Goal: Information Seeking & Learning: Learn about a topic

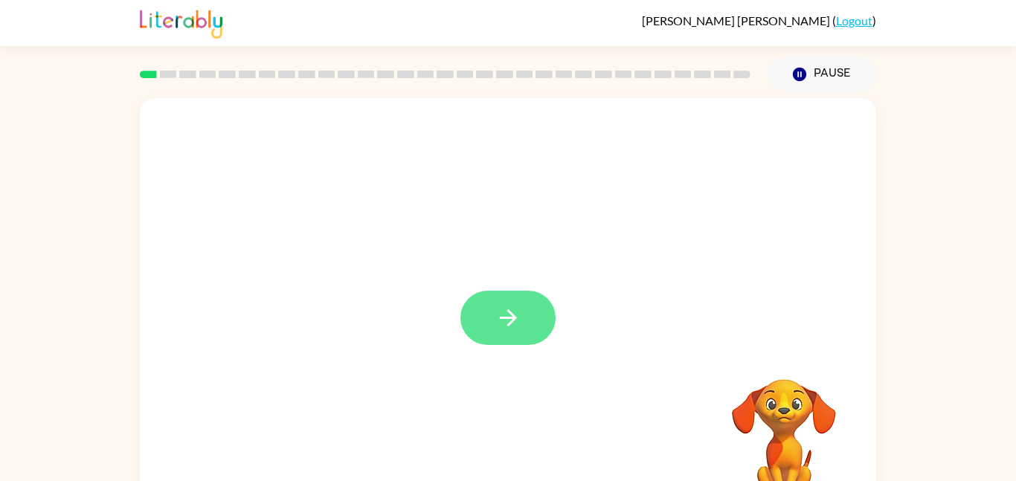
click at [524, 312] on button "button" at bounding box center [507, 318] width 95 height 54
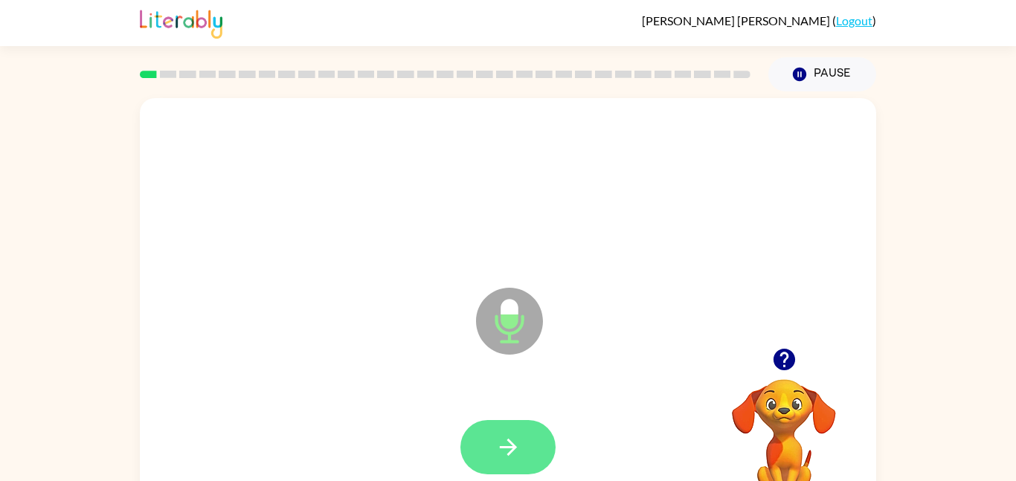
click at [509, 451] on icon "button" at bounding box center [508, 447] width 26 height 26
click at [783, 356] on icon "button" at bounding box center [784, 360] width 22 height 22
click at [506, 440] on icon "button" at bounding box center [508, 447] width 26 height 26
click at [498, 460] on icon "button" at bounding box center [508, 447] width 26 height 26
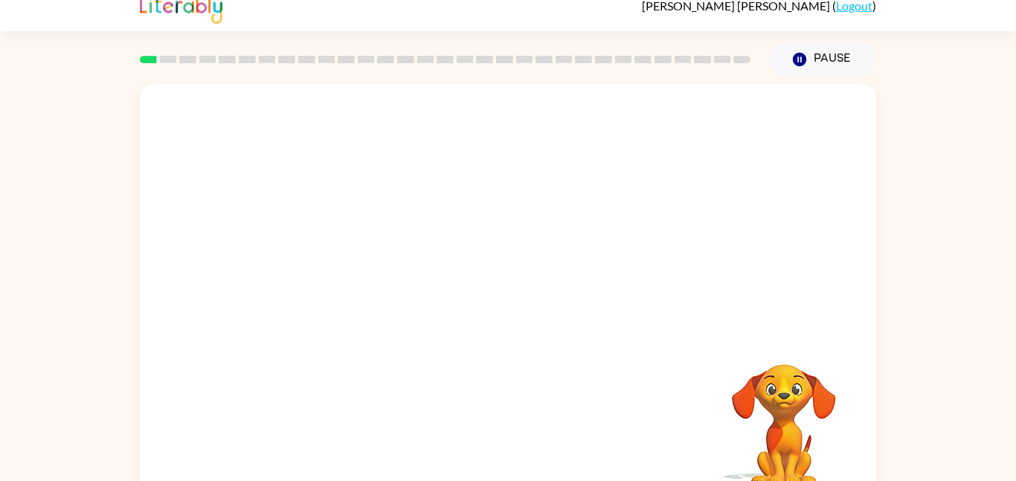
scroll to position [14, 0]
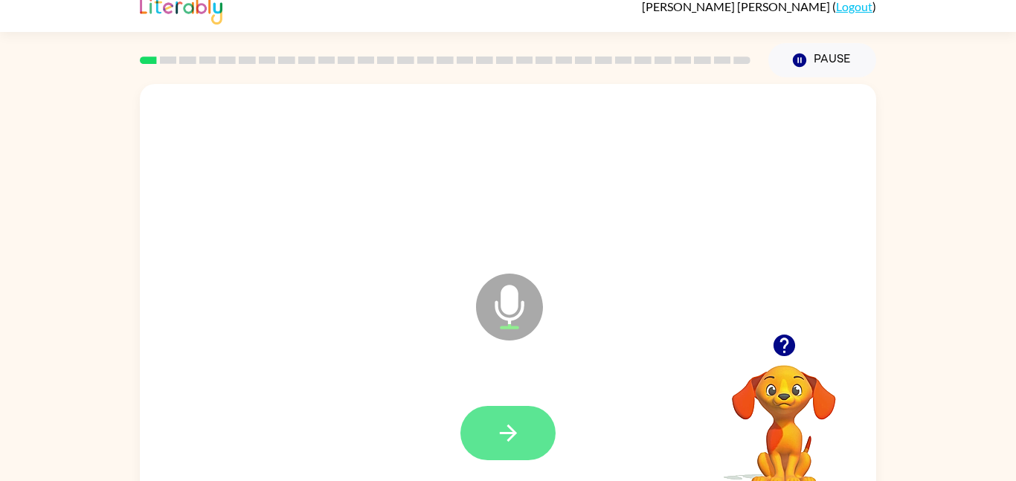
click at [533, 428] on button "button" at bounding box center [507, 433] width 95 height 54
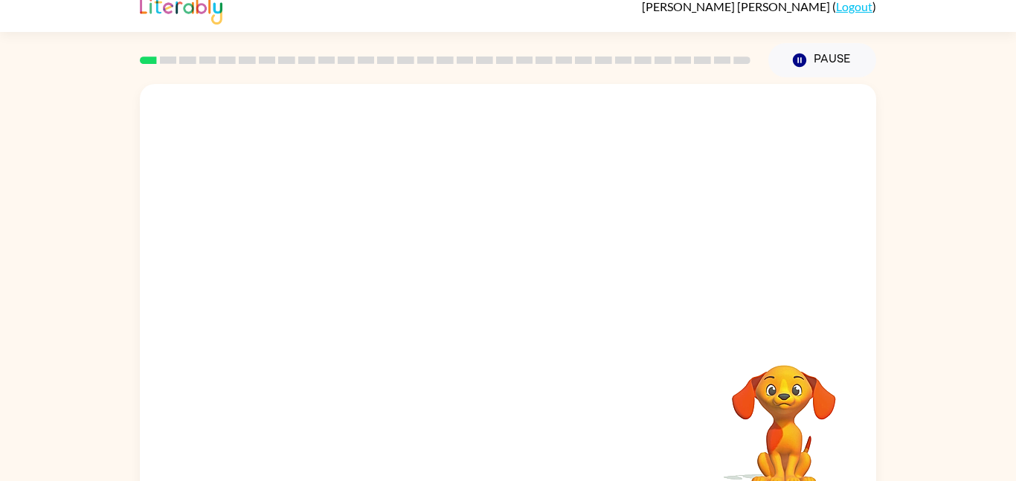
click at [793, 394] on video "Your browser must support playing .mp4 files to use Literably. Please try using…" at bounding box center [784, 416] width 149 height 149
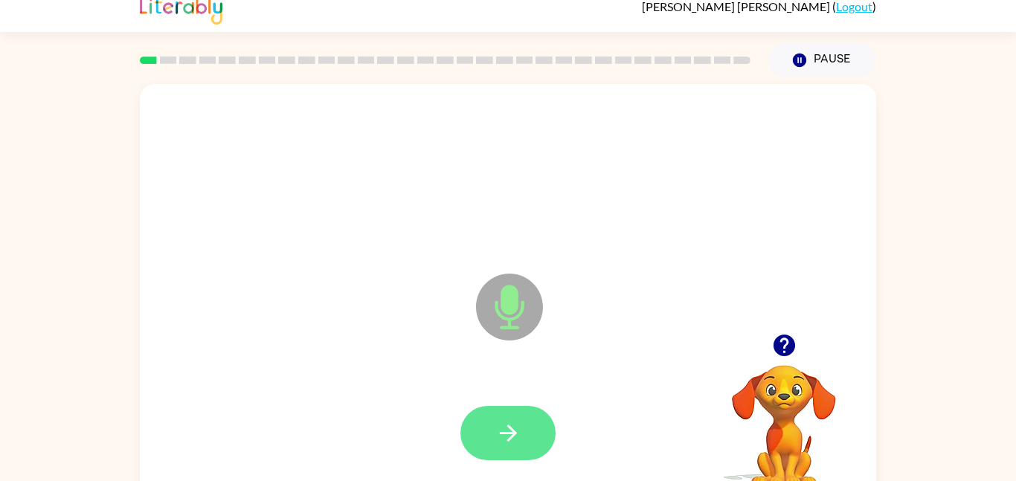
click at [504, 414] on button "button" at bounding box center [507, 433] width 95 height 54
click at [504, 415] on button "button" at bounding box center [507, 433] width 95 height 54
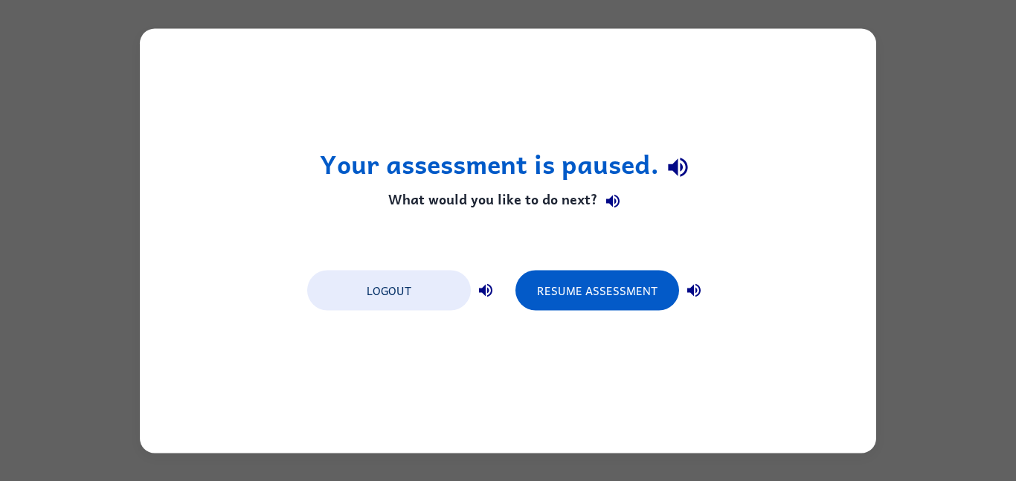
scroll to position [0, 0]
click at [600, 301] on button "Resume Assessment" at bounding box center [597, 290] width 164 height 40
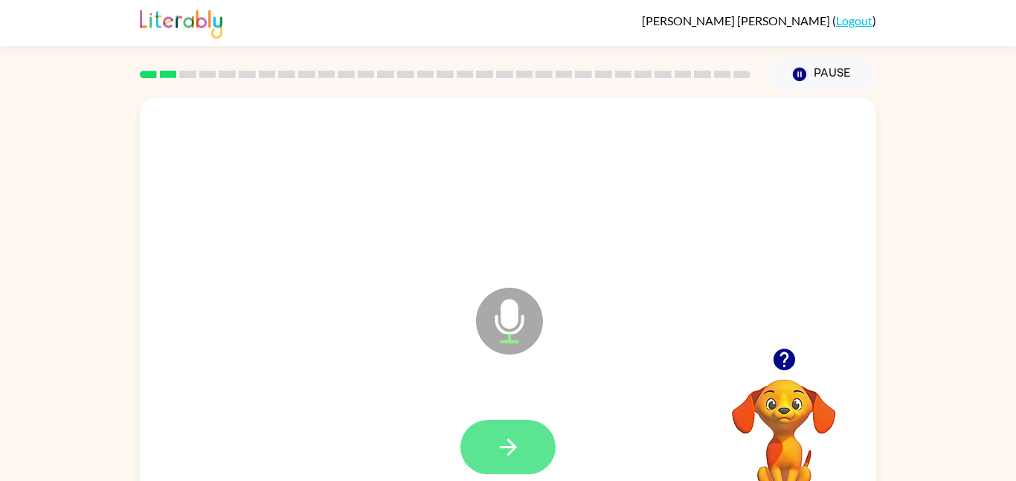
click at [502, 443] on icon "button" at bounding box center [508, 447] width 26 height 26
click at [500, 457] on icon "button" at bounding box center [508, 447] width 26 height 26
click at [524, 434] on button "button" at bounding box center [507, 447] width 95 height 54
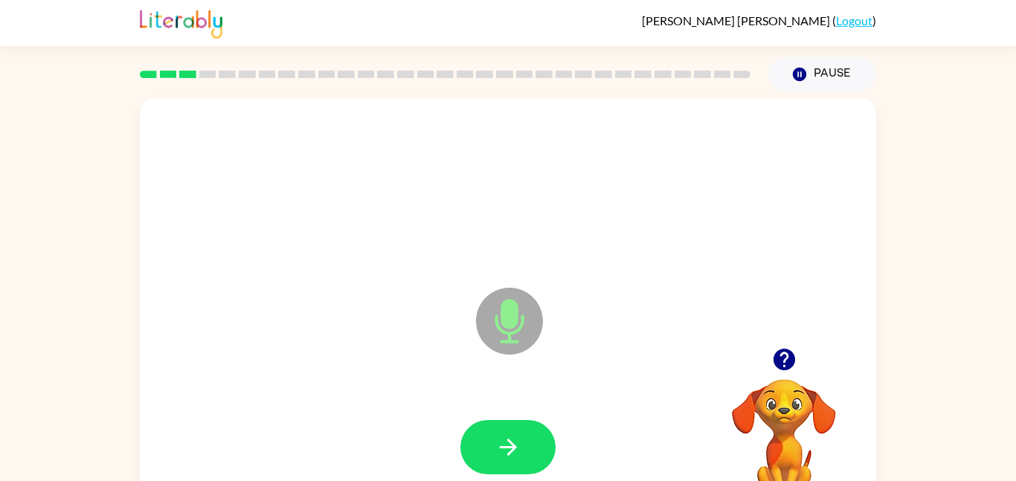
click at [547, 409] on div at bounding box center [508, 448] width 707 height 122
click at [507, 449] on icon "button" at bounding box center [508, 447] width 26 height 26
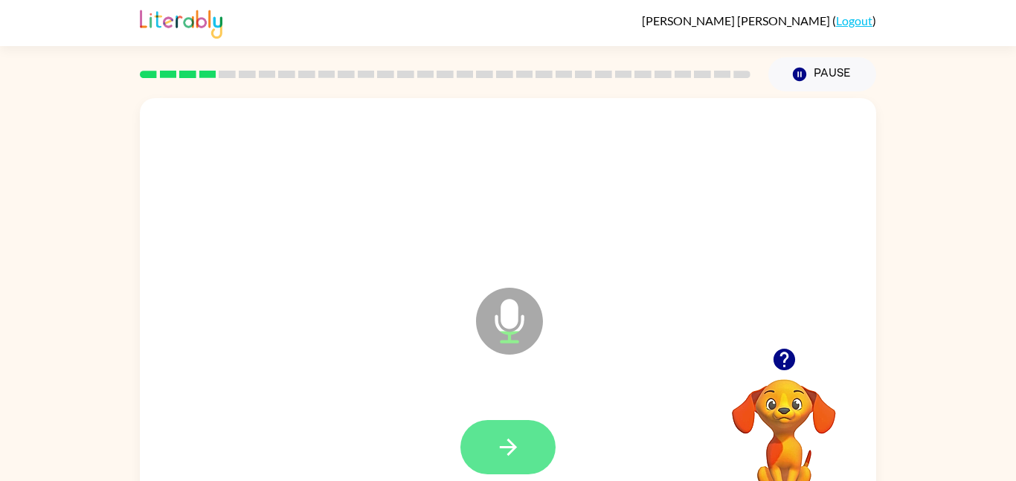
click at [504, 446] on icon "button" at bounding box center [508, 447] width 26 height 26
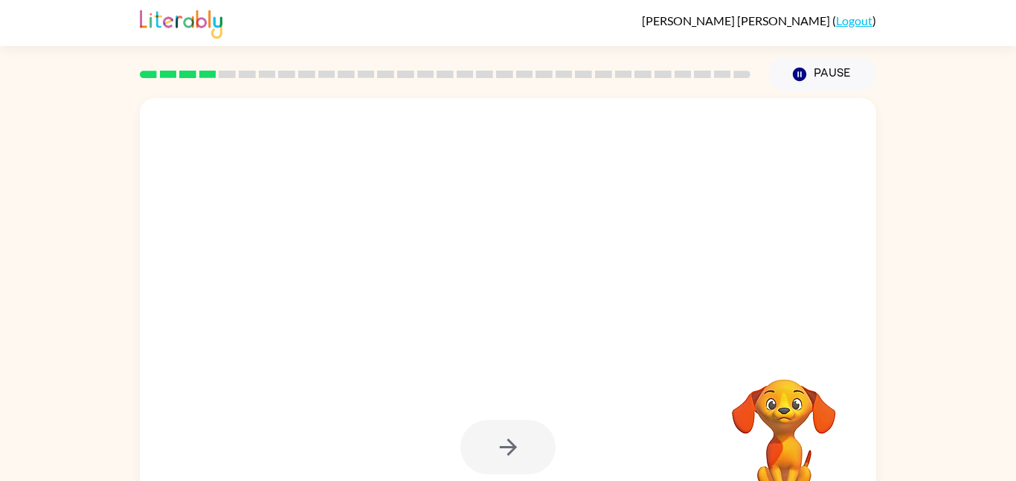
click at [504, 446] on div at bounding box center [507, 447] width 95 height 54
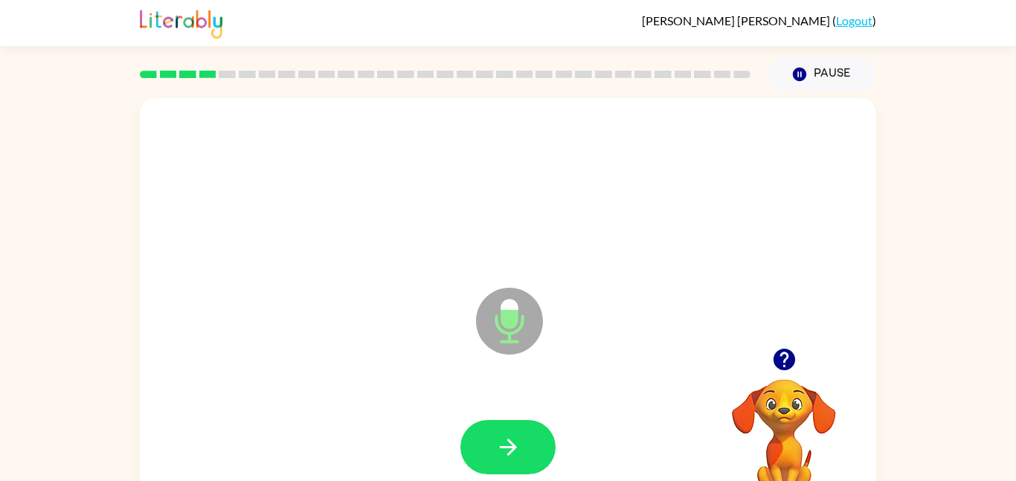
click at [504, 446] on icon "button" at bounding box center [508, 447] width 26 height 26
click at [497, 454] on icon "button" at bounding box center [508, 447] width 26 height 26
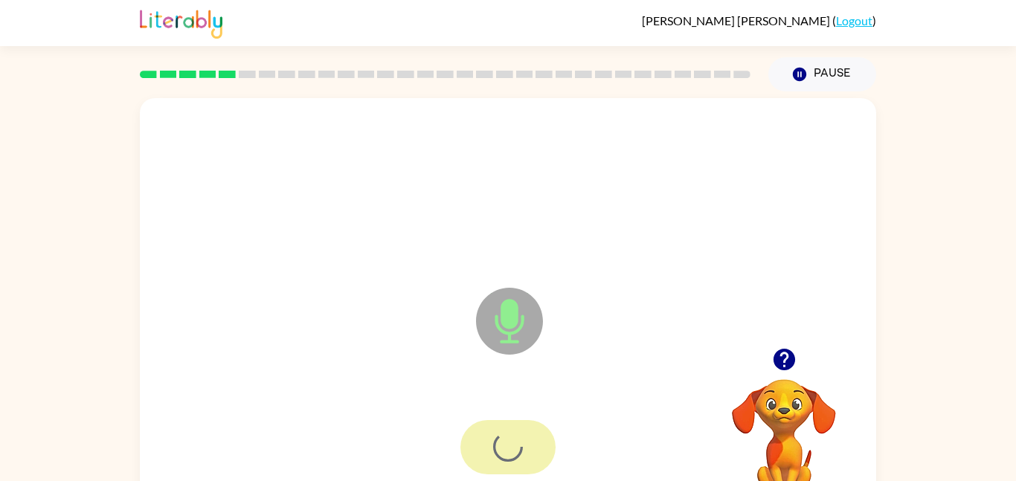
click at [497, 454] on div at bounding box center [507, 447] width 95 height 54
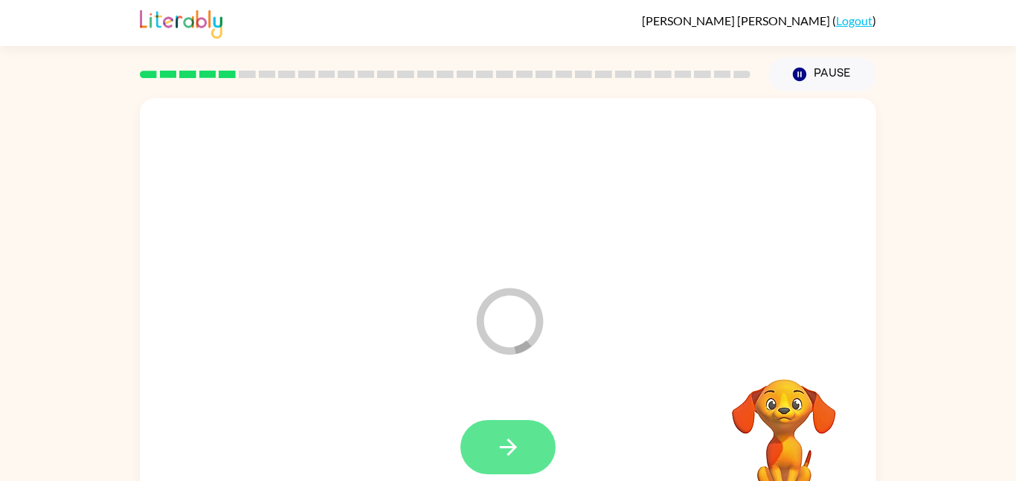
click at [504, 442] on icon "button" at bounding box center [508, 447] width 26 height 26
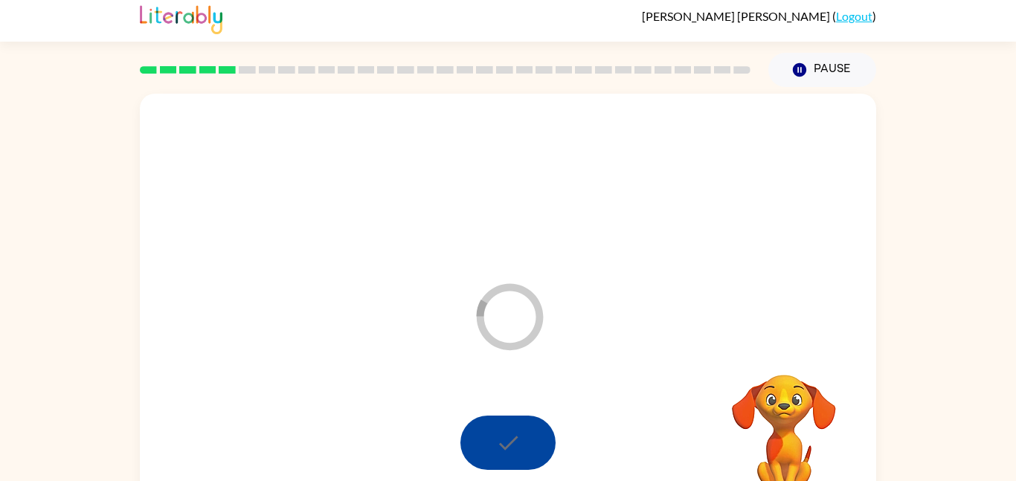
scroll to position [5, 0]
click at [564, 339] on div "Loader Your response is being sent to our graders" at bounding box center [508, 305] width 736 height 425
click at [498, 424] on div at bounding box center [507, 442] width 95 height 54
click at [508, 438] on div at bounding box center [507, 442] width 95 height 54
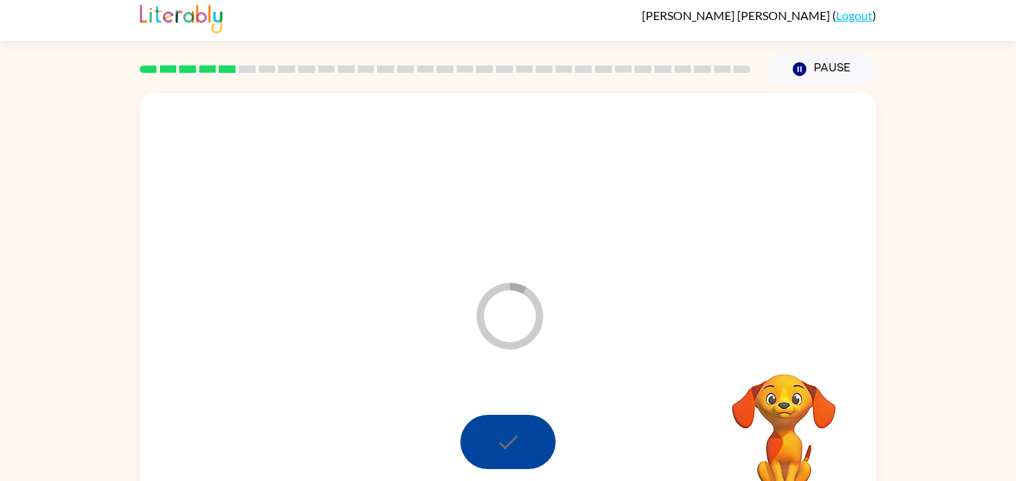
drag, startPoint x: 508, startPoint y: 438, endPoint x: 428, endPoint y: 466, distance: 85.2
click at [428, 466] on div at bounding box center [508, 443] width 707 height 122
click at [515, 342] on icon at bounding box center [510, 316] width 67 height 67
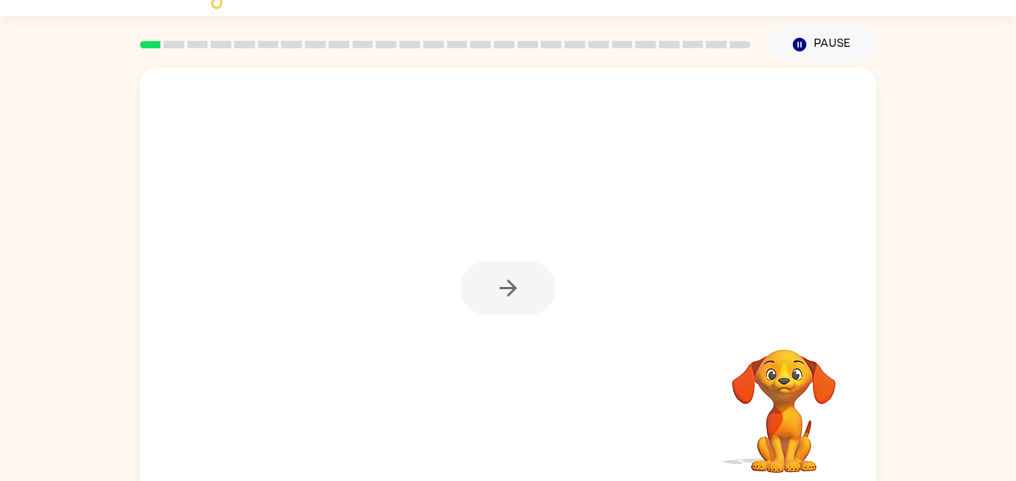
scroll to position [42, 0]
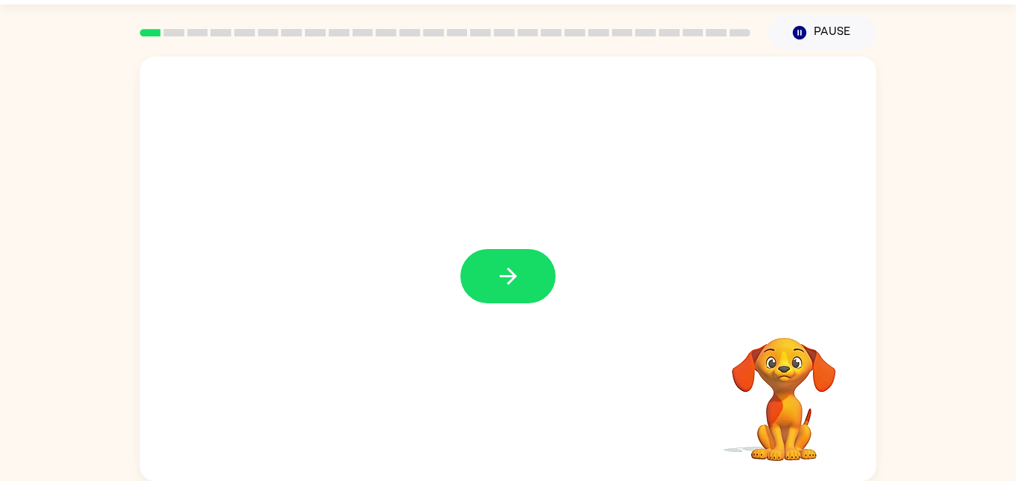
click at [525, 277] on button "button" at bounding box center [507, 276] width 95 height 54
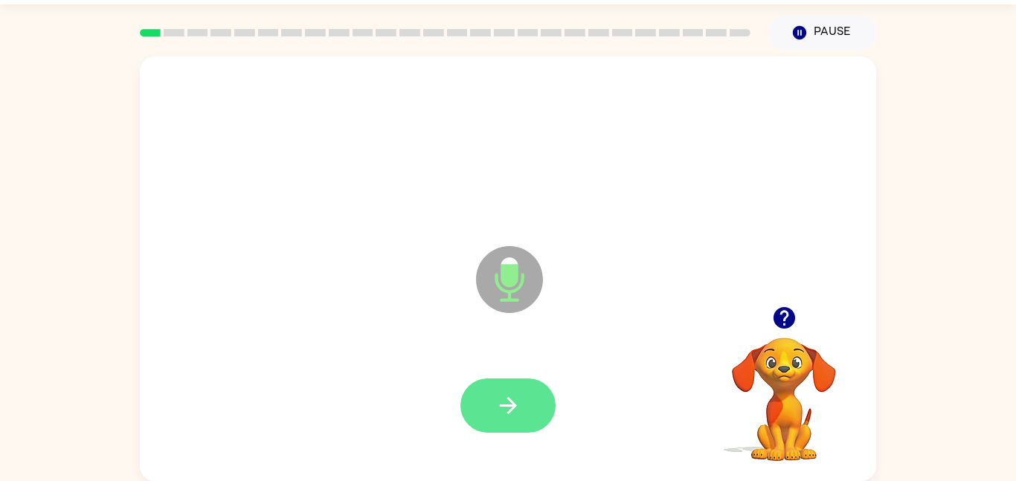
click at [510, 391] on button "button" at bounding box center [507, 406] width 95 height 54
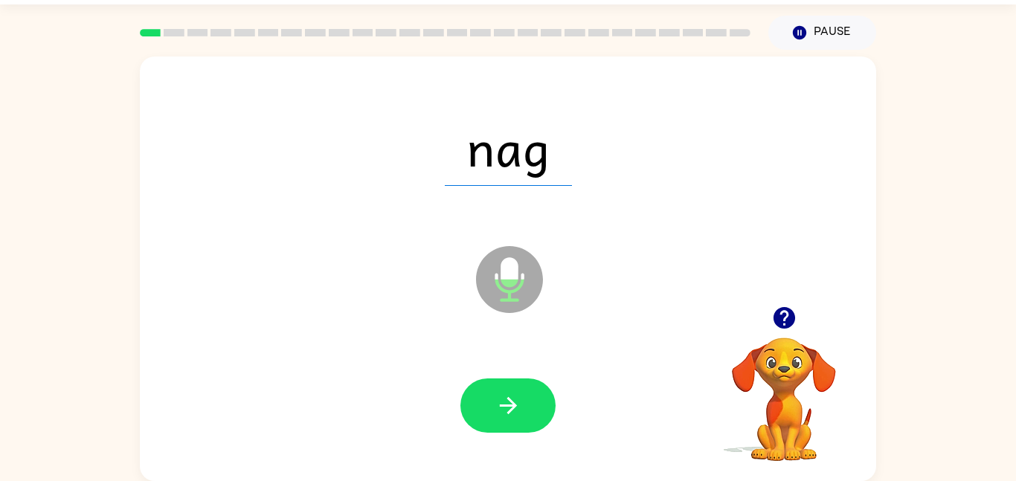
click at [499, 151] on span "nag" at bounding box center [508, 147] width 127 height 77
click at [528, 382] on button "button" at bounding box center [507, 406] width 95 height 54
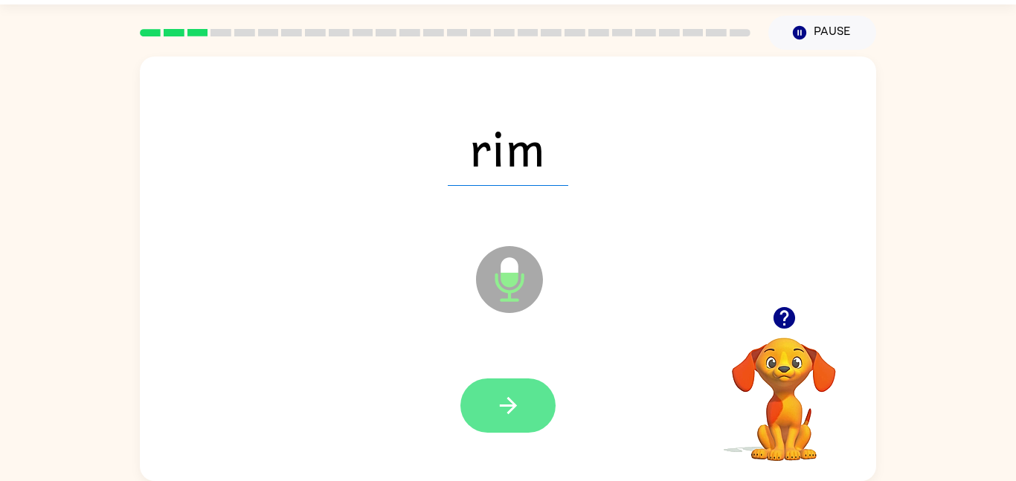
click at [521, 412] on button "button" at bounding box center [507, 406] width 95 height 54
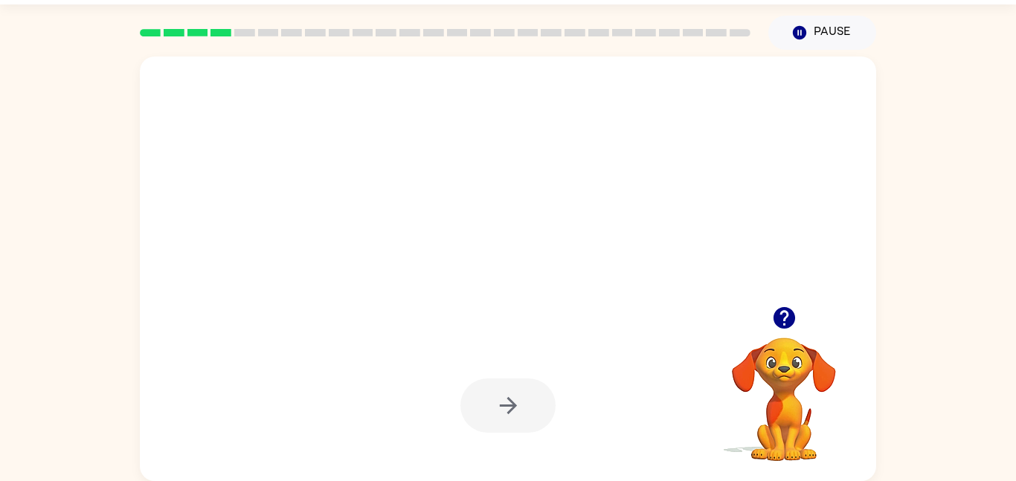
click at [521, 412] on div at bounding box center [507, 406] width 95 height 54
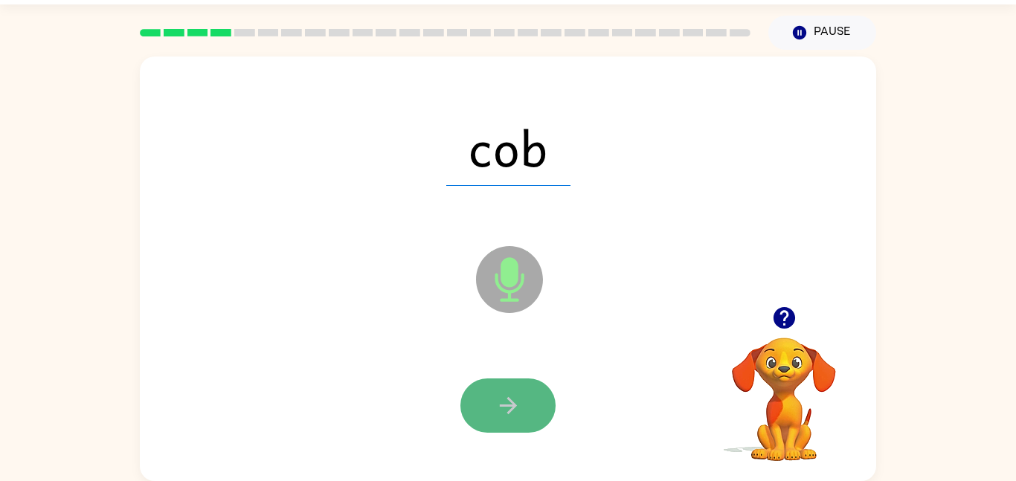
click at [527, 427] on button "button" at bounding box center [507, 406] width 95 height 54
click at [529, 429] on button "button" at bounding box center [507, 406] width 95 height 54
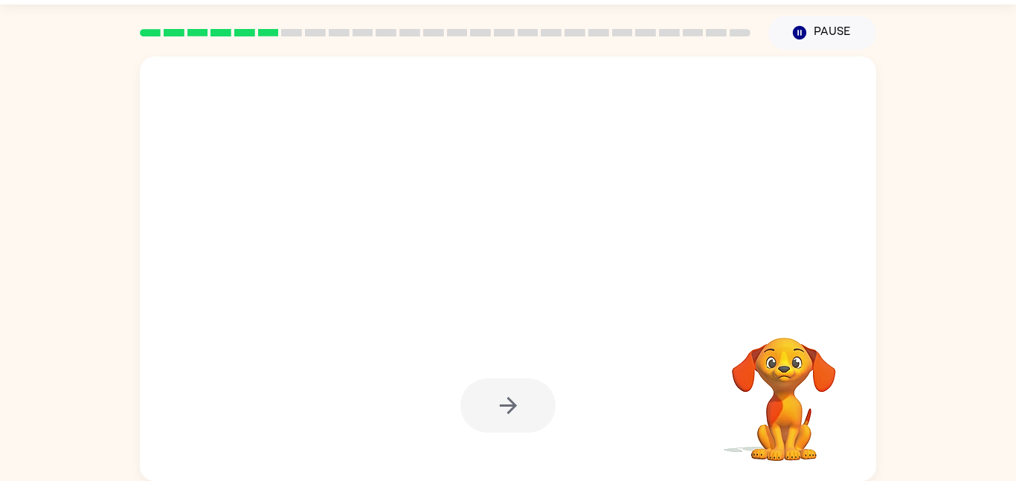
click at [501, 410] on div at bounding box center [507, 406] width 95 height 54
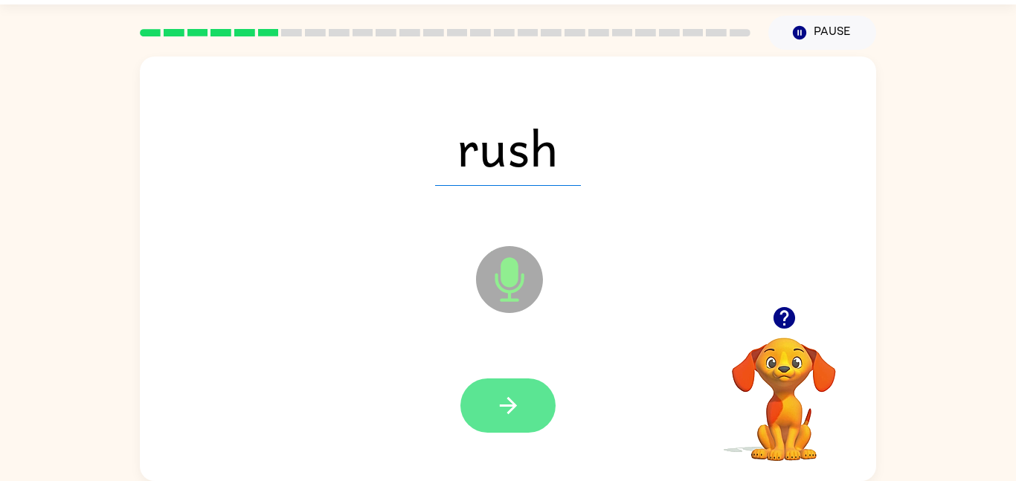
click at [508, 411] on icon "button" at bounding box center [507, 405] width 17 height 17
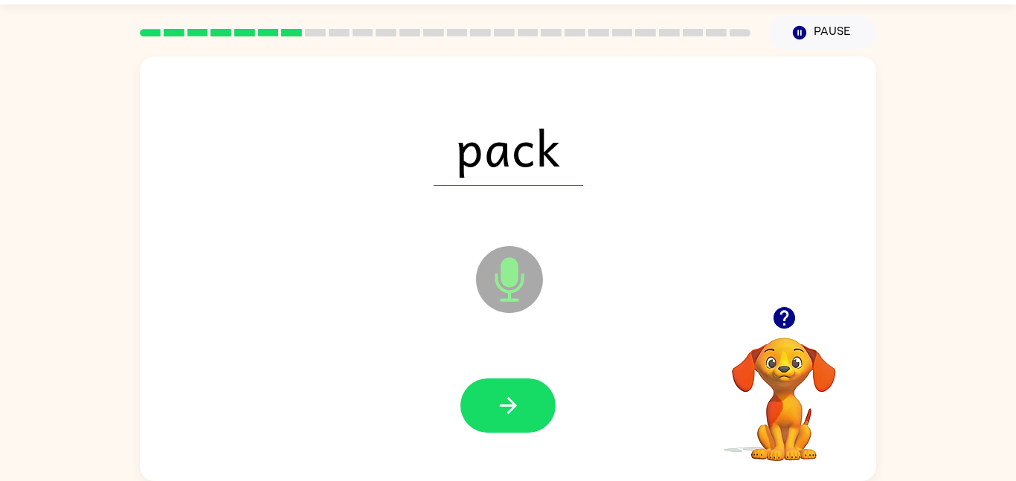
click at [776, 313] on icon "button" at bounding box center [784, 318] width 22 height 22
click at [500, 412] on icon "button" at bounding box center [508, 406] width 26 height 26
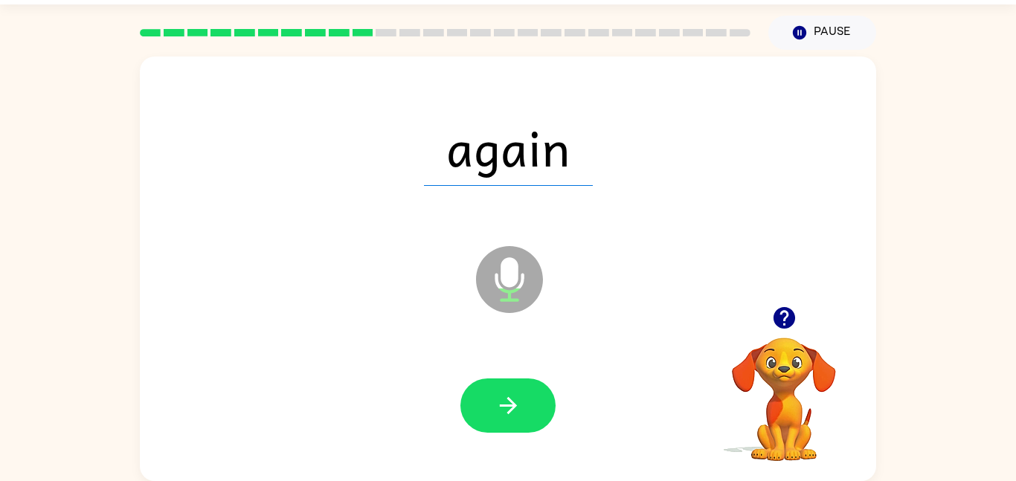
click at [500, 412] on icon "button" at bounding box center [508, 406] width 26 height 26
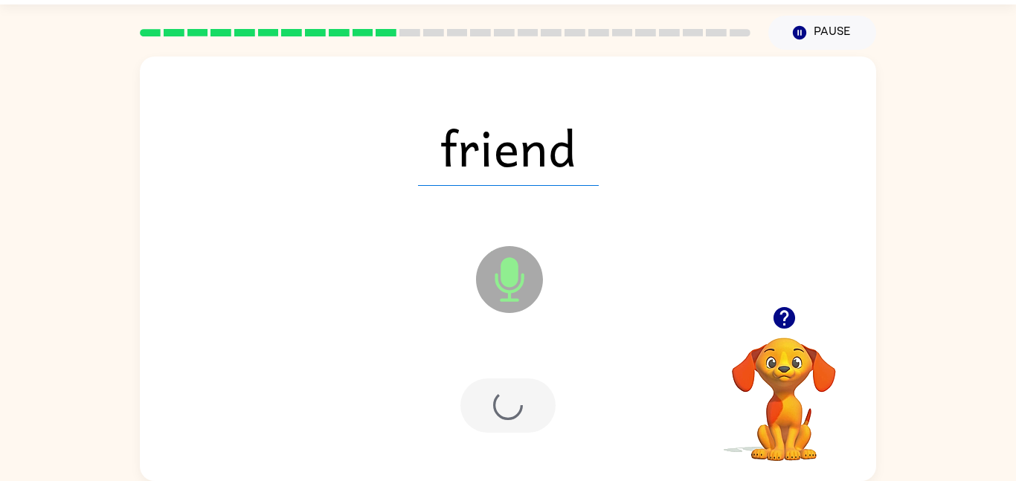
click at [500, 412] on div at bounding box center [507, 406] width 95 height 54
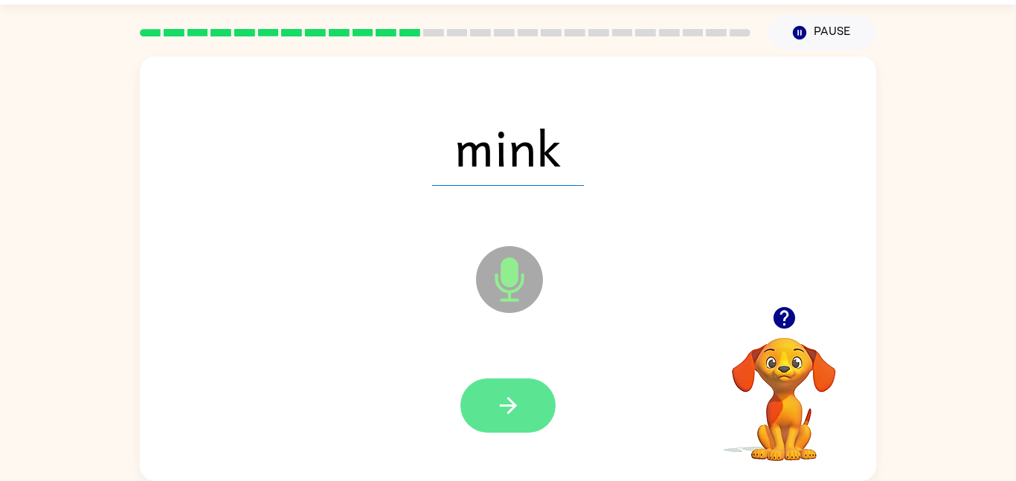
click at [541, 391] on button "button" at bounding box center [507, 406] width 95 height 54
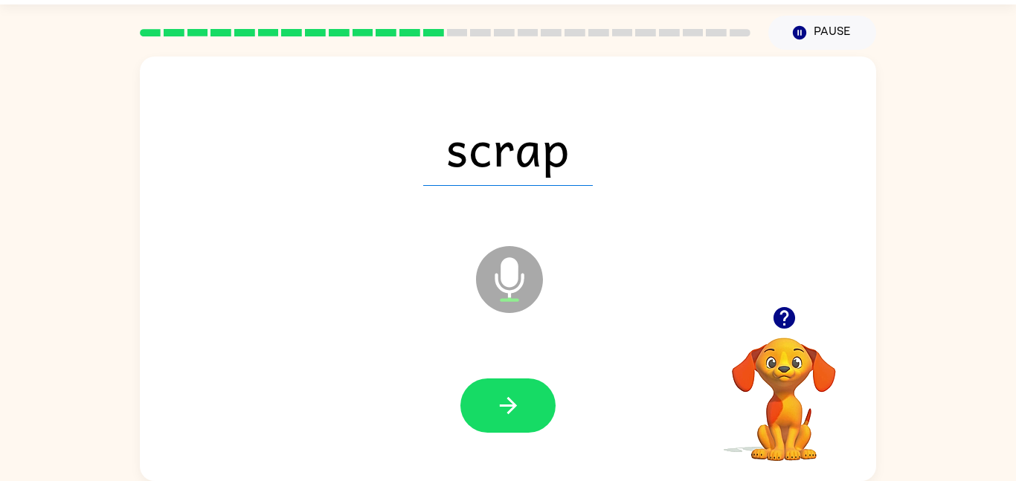
click at [541, 391] on button "button" at bounding box center [507, 406] width 95 height 54
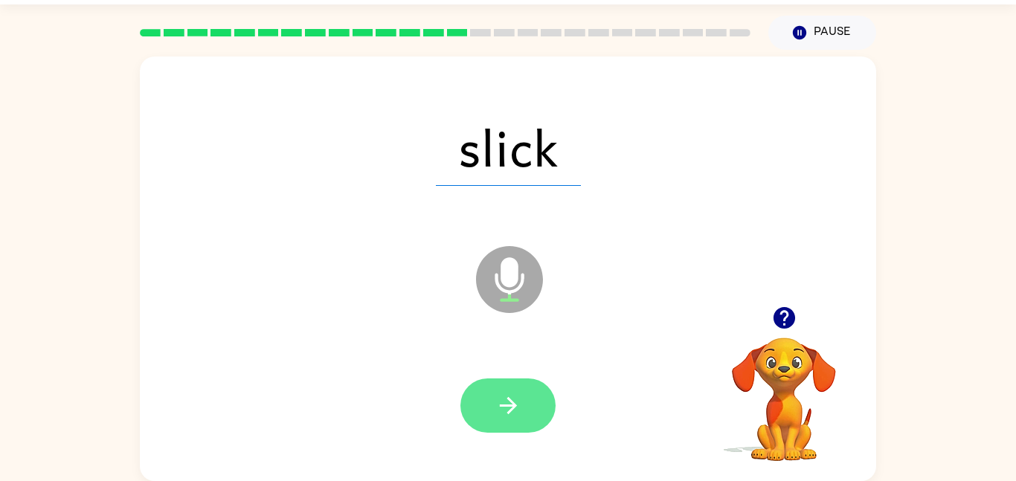
click at [542, 393] on button "button" at bounding box center [507, 406] width 95 height 54
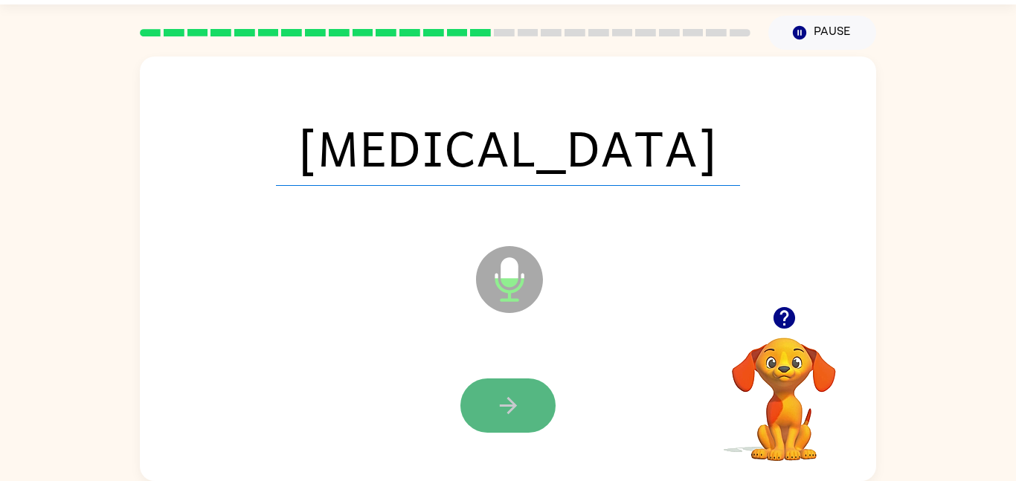
click at [550, 408] on button "button" at bounding box center [507, 406] width 95 height 54
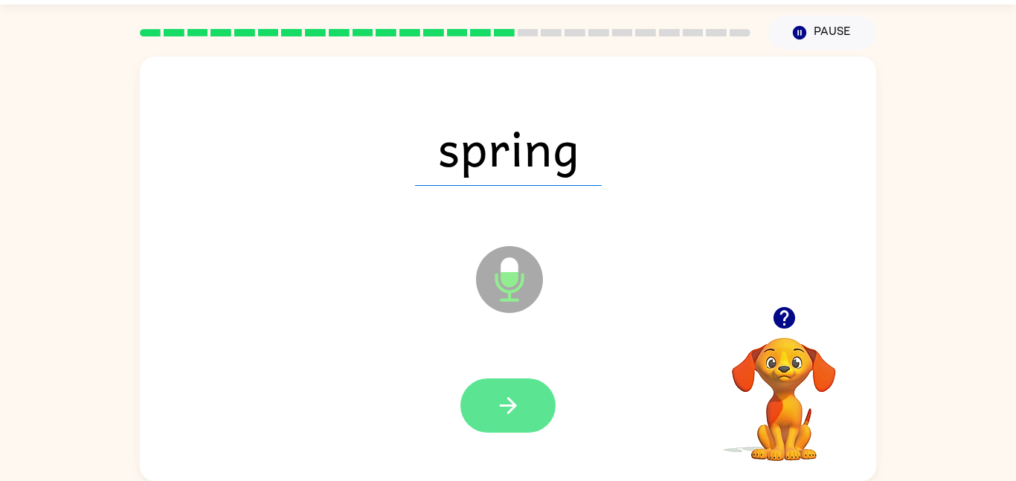
click at [498, 408] on icon "button" at bounding box center [508, 406] width 26 height 26
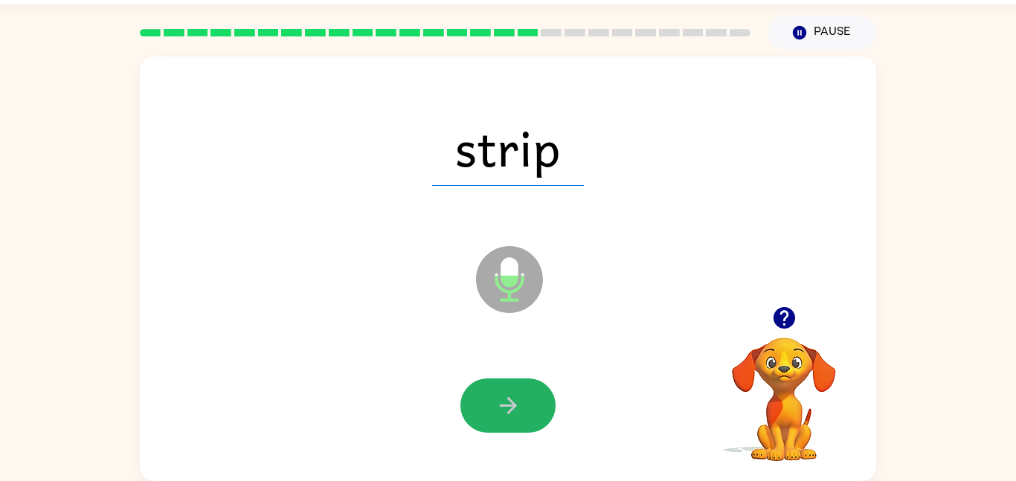
click at [498, 408] on icon "button" at bounding box center [508, 406] width 26 height 26
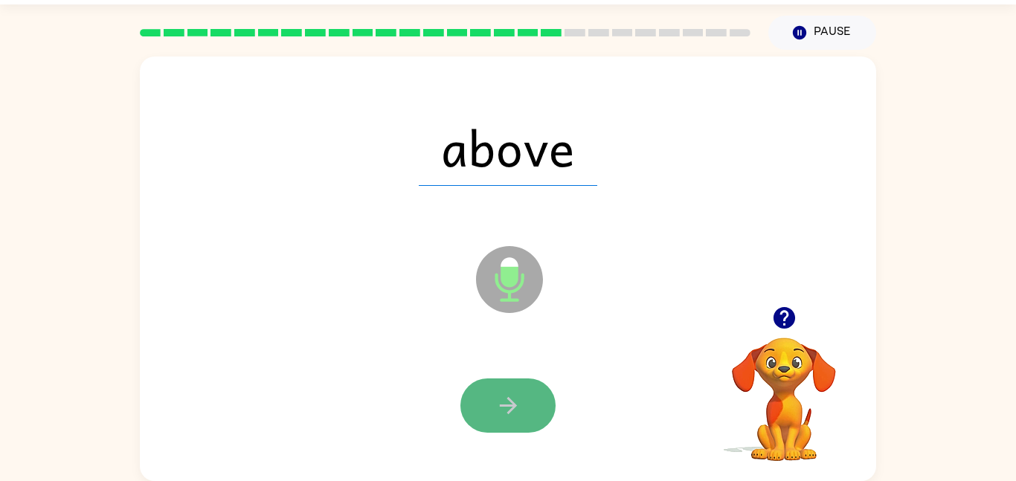
drag, startPoint x: 498, startPoint y: 417, endPoint x: 500, endPoint y: 428, distance: 12.1
click at [500, 428] on button "button" at bounding box center [507, 406] width 95 height 54
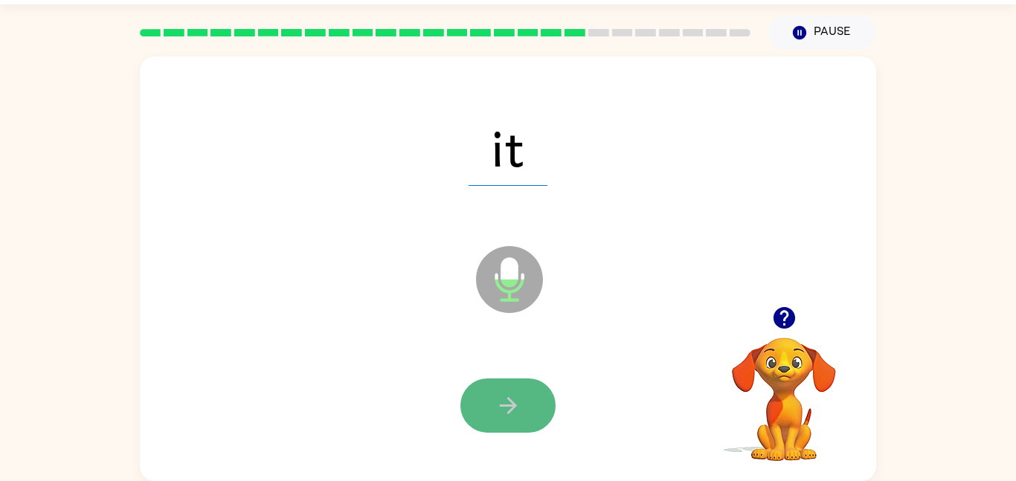
drag, startPoint x: 500, startPoint y: 428, endPoint x: 545, endPoint y: 399, distance: 53.9
click at [545, 399] on button "button" at bounding box center [507, 406] width 95 height 54
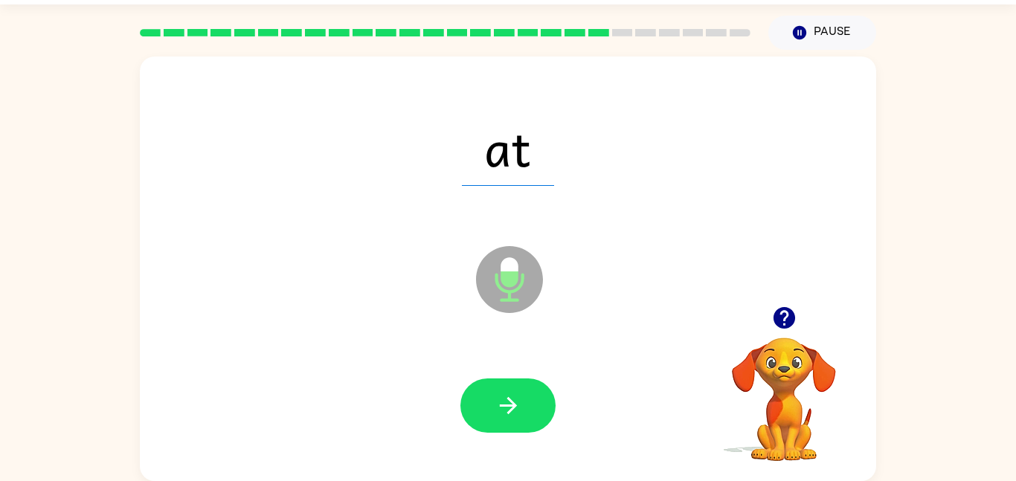
click at [779, 330] on icon "button" at bounding box center [784, 318] width 26 height 26
click at [515, 420] on button "button" at bounding box center [507, 406] width 95 height 54
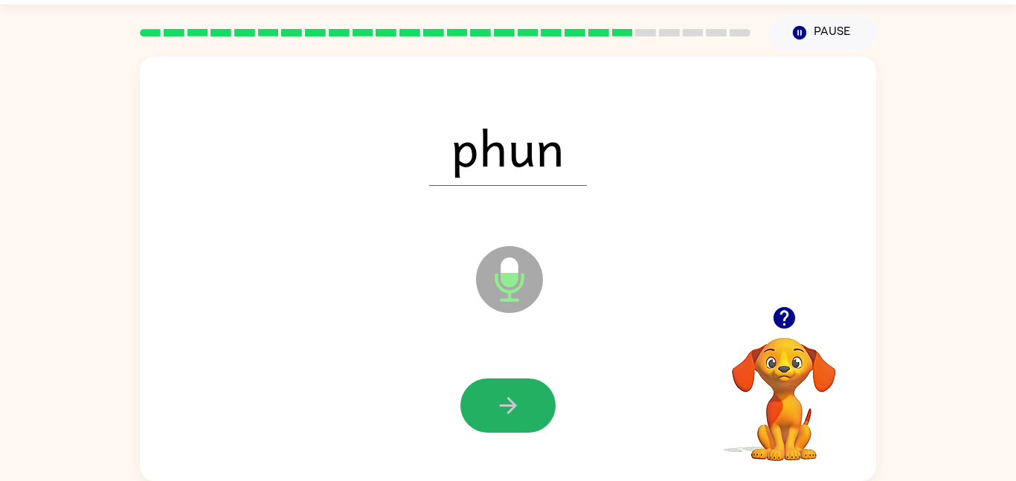
click at [531, 421] on button "button" at bounding box center [507, 406] width 95 height 54
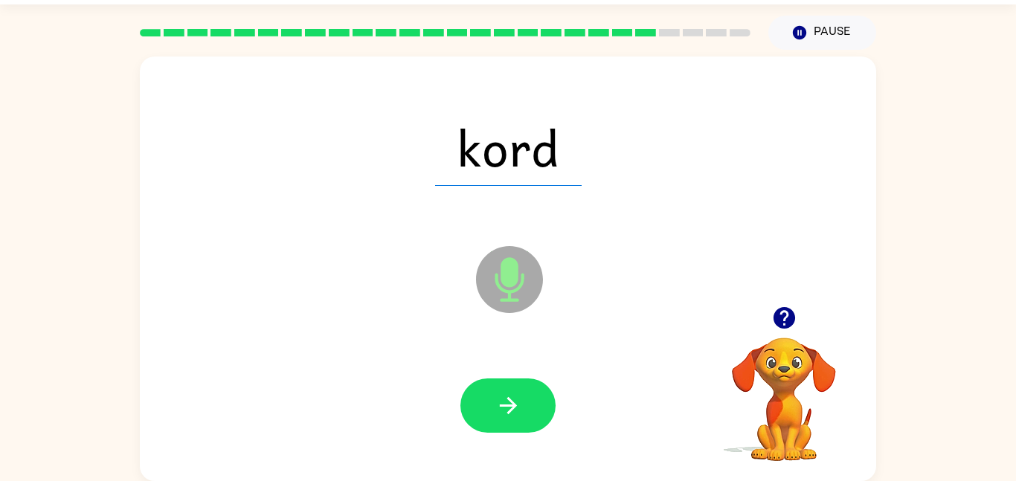
click at [531, 421] on button "button" at bounding box center [507, 406] width 95 height 54
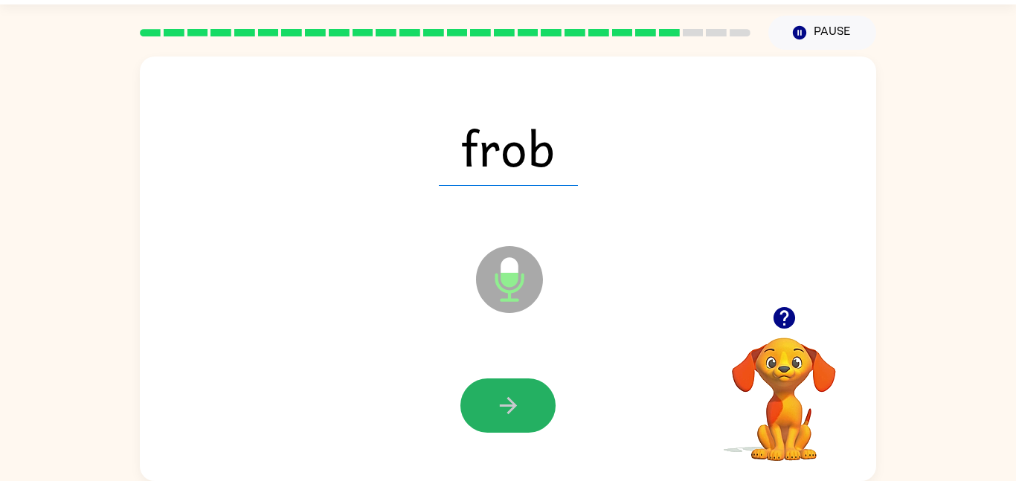
click at [530, 418] on button "button" at bounding box center [507, 406] width 95 height 54
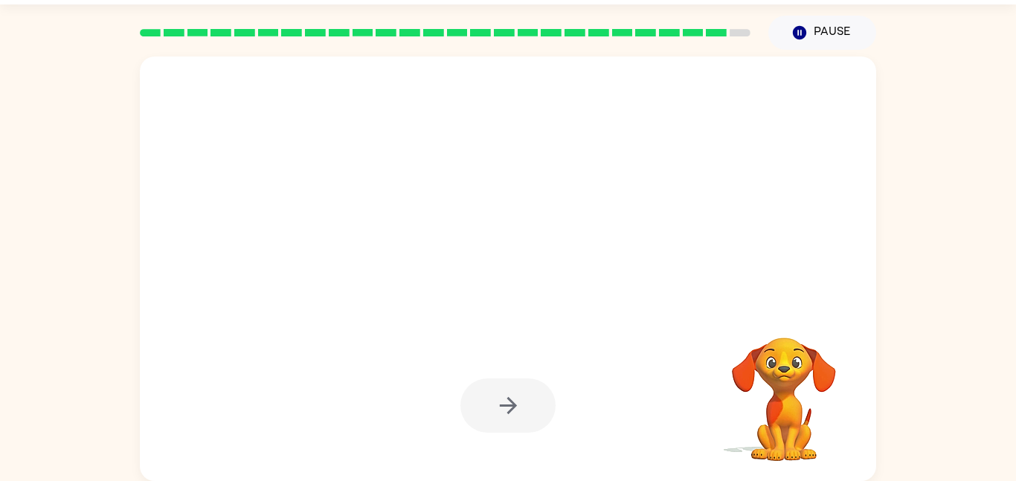
click at [530, 418] on div at bounding box center [507, 406] width 95 height 54
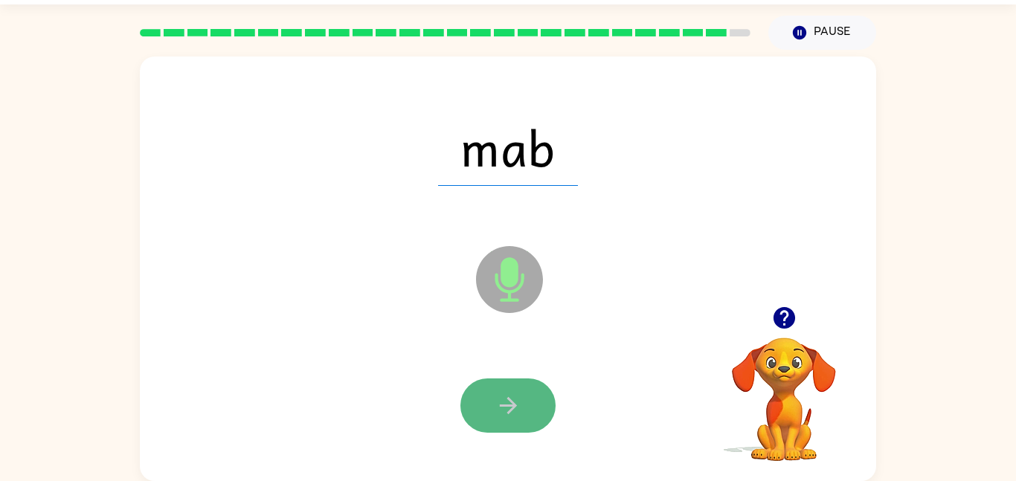
click at [533, 421] on button "button" at bounding box center [507, 406] width 95 height 54
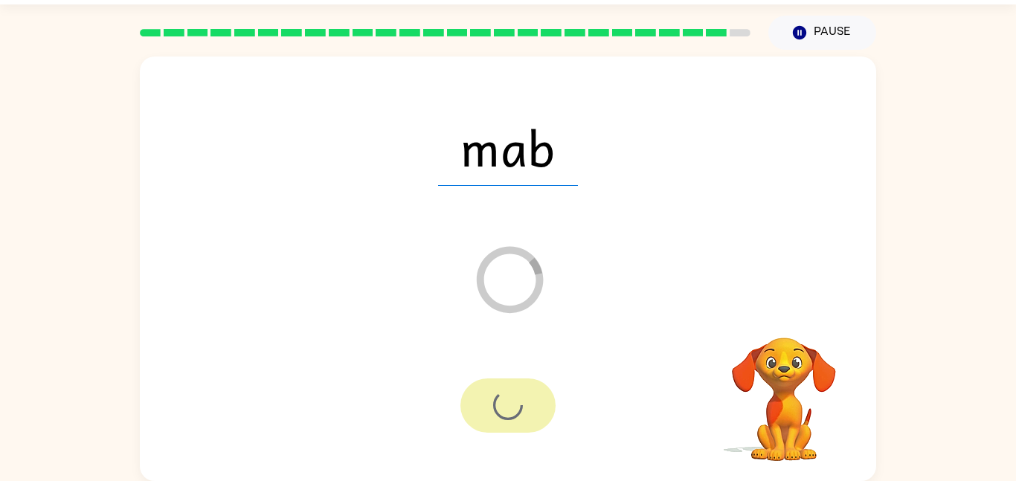
scroll to position [15, 0]
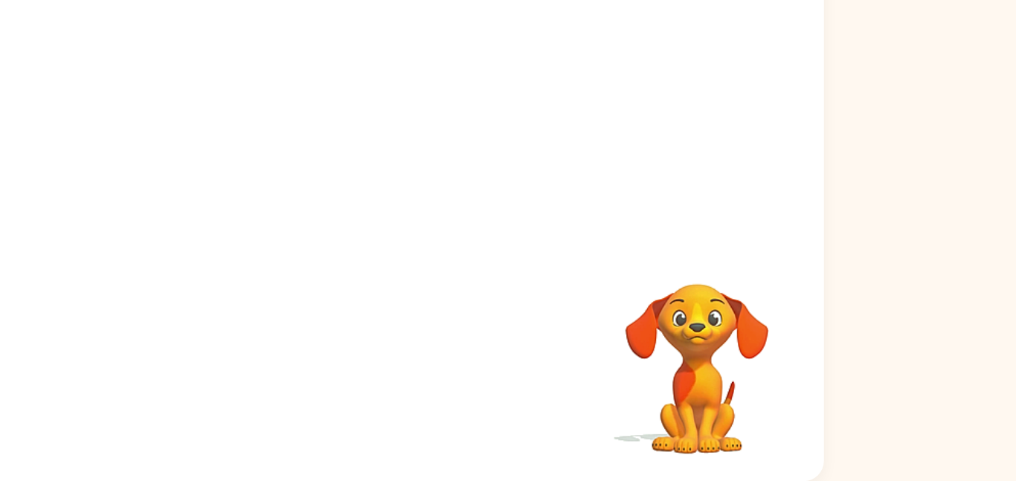
scroll to position [42, 0]
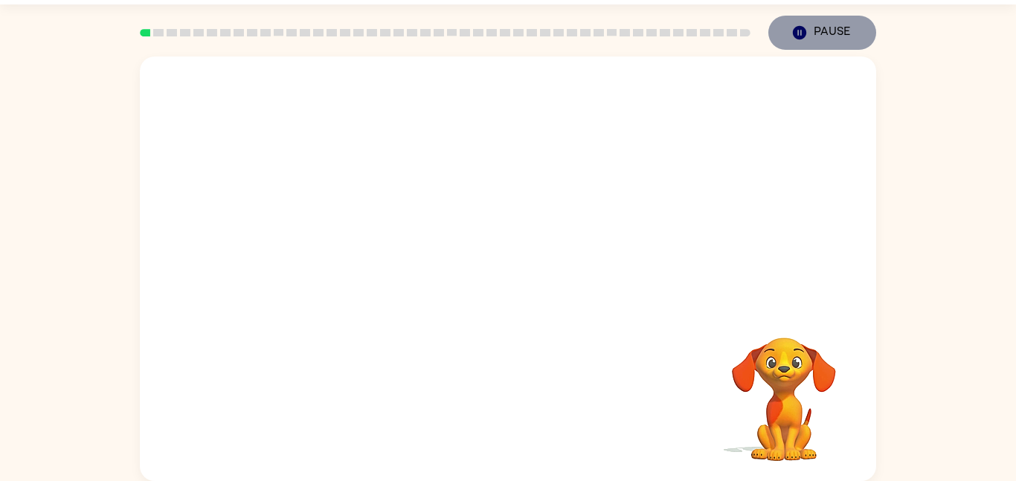
click at [791, 49] on button "Pause Pause" at bounding box center [822, 33] width 108 height 34
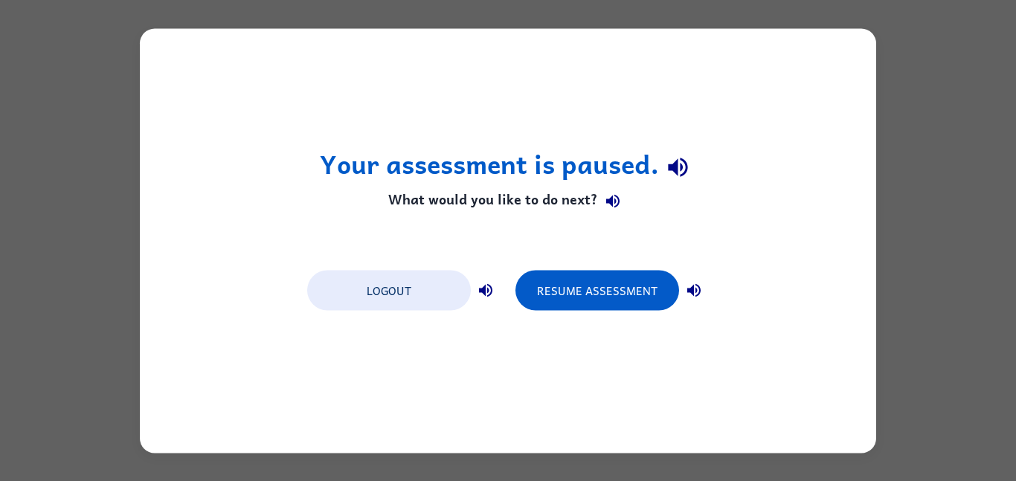
scroll to position [0, 0]
click at [385, 312] on div "Logout Resume Assessment" at bounding box center [508, 289] width 417 height 57
click at [385, 303] on button "Logout" at bounding box center [389, 290] width 164 height 40
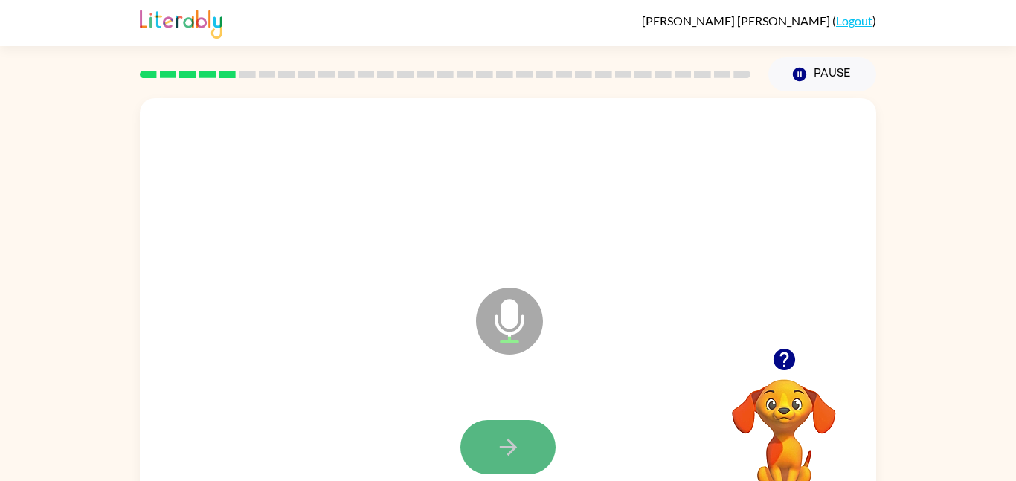
click at [518, 453] on icon "button" at bounding box center [508, 447] width 26 height 26
click at [483, 452] on button "button" at bounding box center [507, 447] width 95 height 54
click at [514, 466] on button "button" at bounding box center [507, 447] width 95 height 54
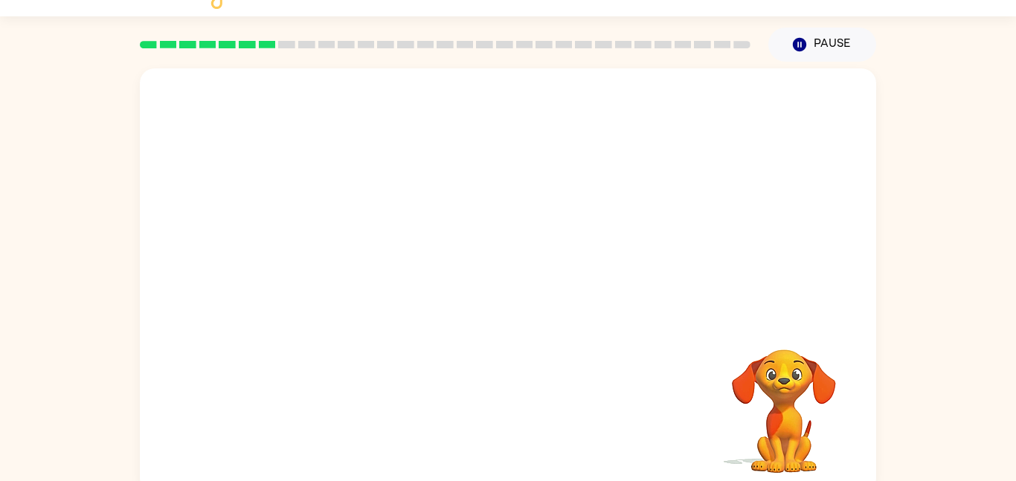
scroll to position [42, 0]
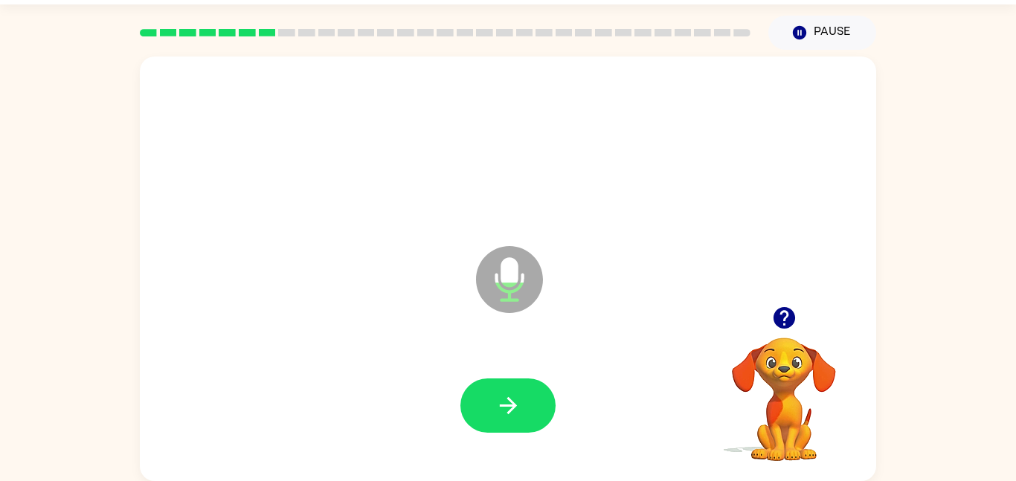
click at [522, 268] on icon at bounding box center [509, 279] width 67 height 67
click at [507, 375] on div at bounding box center [508, 406] width 707 height 122
click at [783, 324] on icon "button" at bounding box center [784, 318] width 26 height 26
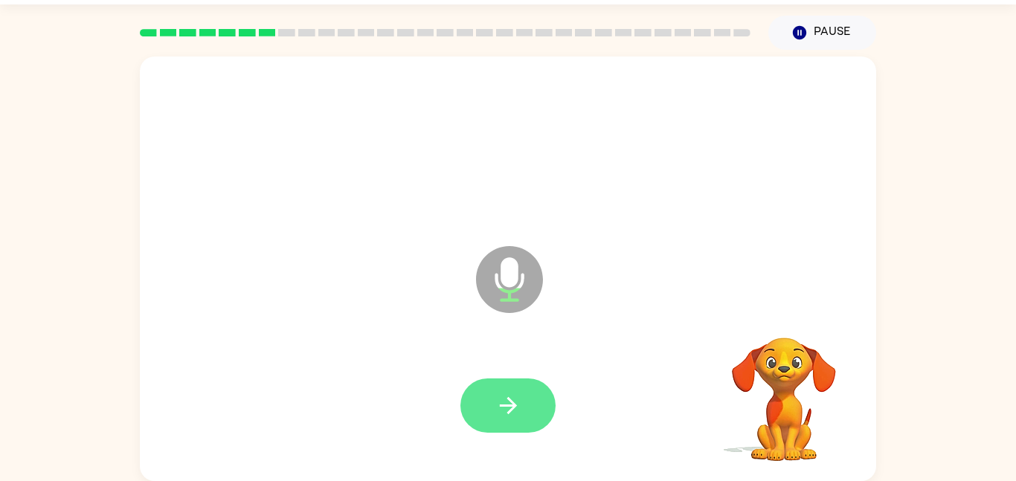
click at [524, 407] on button "button" at bounding box center [507, 406] width 95 height 54
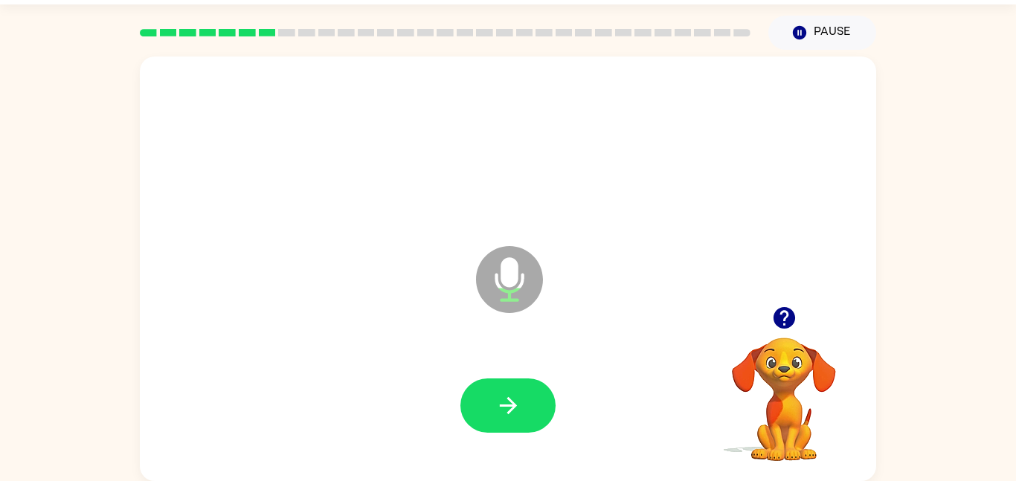
click at [524, 407] on button "button" at bounding box center [507, 406] width 95 height 54
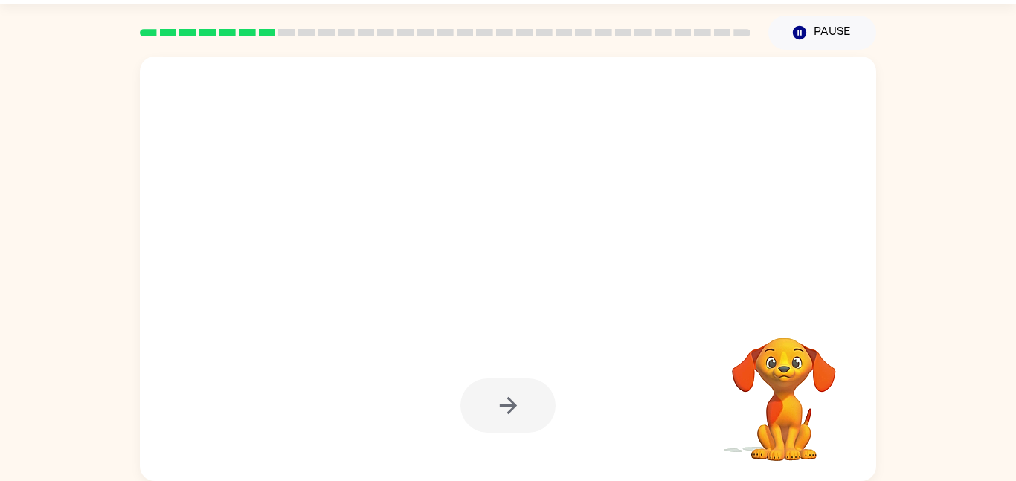
click at [524, 407] on div at bounding box center [507, 406] width 95 height 54
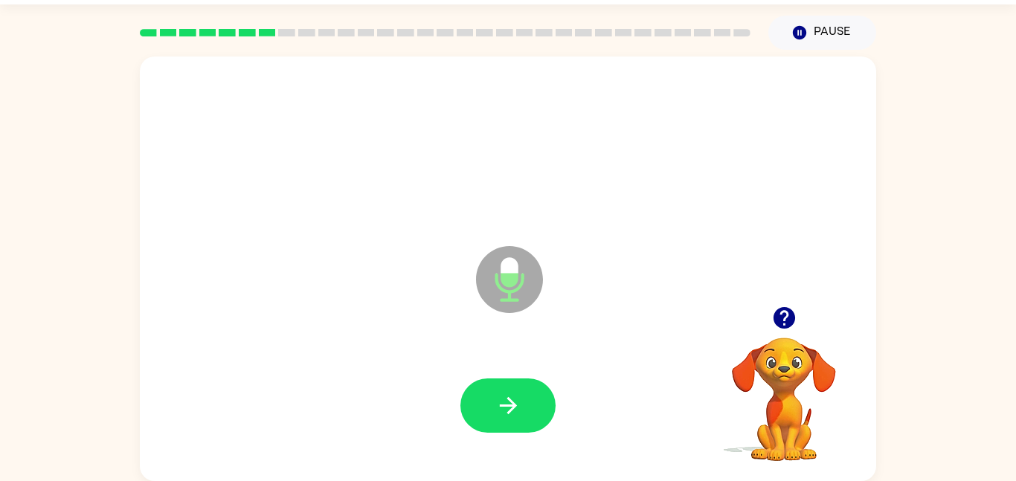
click at [506, 413] on icon "button" at bounding box center [508, 406] width 26 height 26
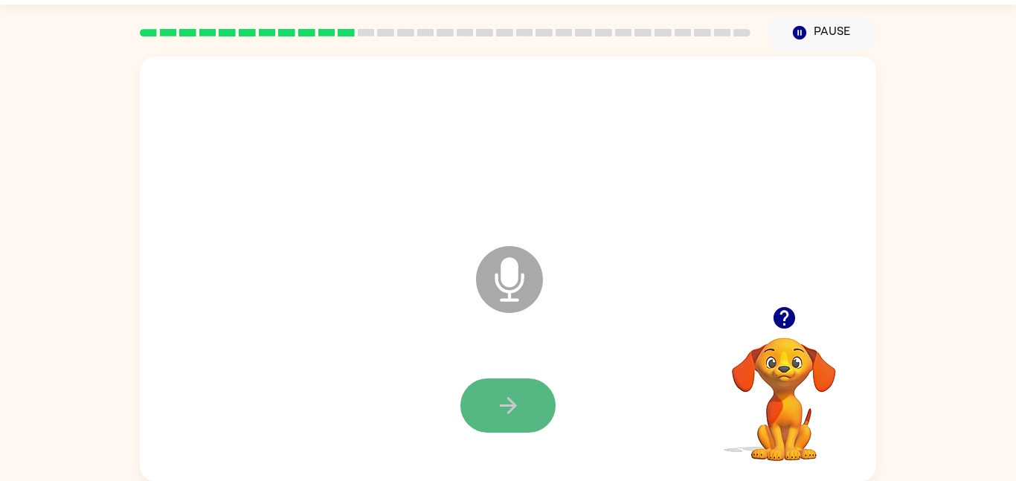
click at [511, 422] on button "button" at bounding box center [507, 406] width 95 height 54
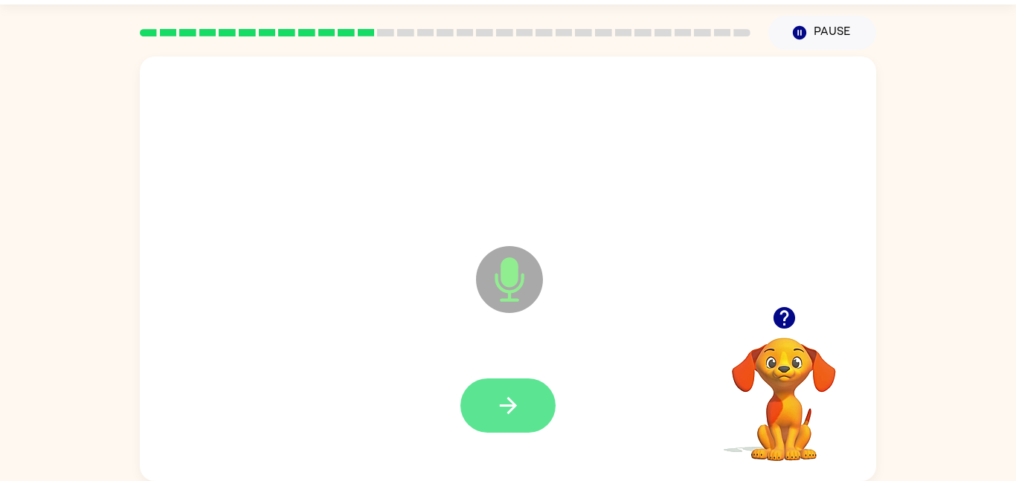
click at [482, 427] on button "button" at bounding box center [507, 406] width 95 height 54
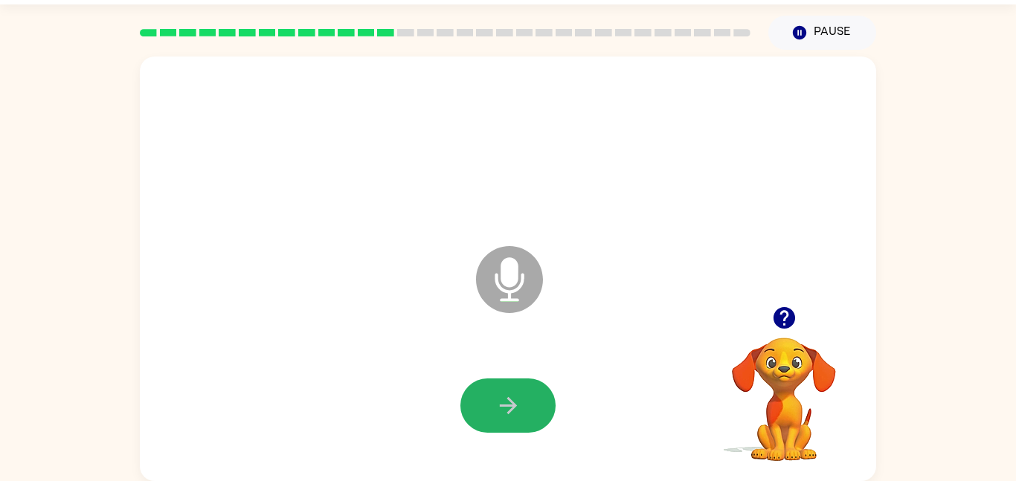
click at [501, 425] on button "button" at bounding box center [507, 406] width 95 height 54
click at [784, 324] on icon "button" at bounding box center [784, 318] width 26 height 26
click at [562, 424] on div at bounding box center [508, 406] width 707 height 122
click at [539, 414] on button "button" at bounding box center [507, 406] width 95 height 54
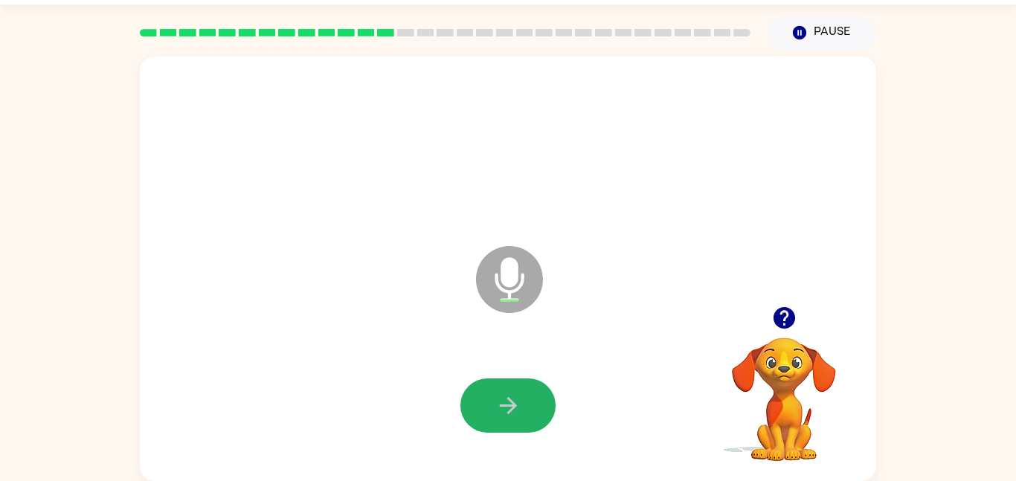
click at [539, 414] on button "button" at bounding box center [507, 406] width 95 height 54
click at [529, 402] on button "button" at bounding box center [507, 406] width 95 height 54
click at [529, 410] on button "button" at bounding box center [507, 406] width 95 height 54
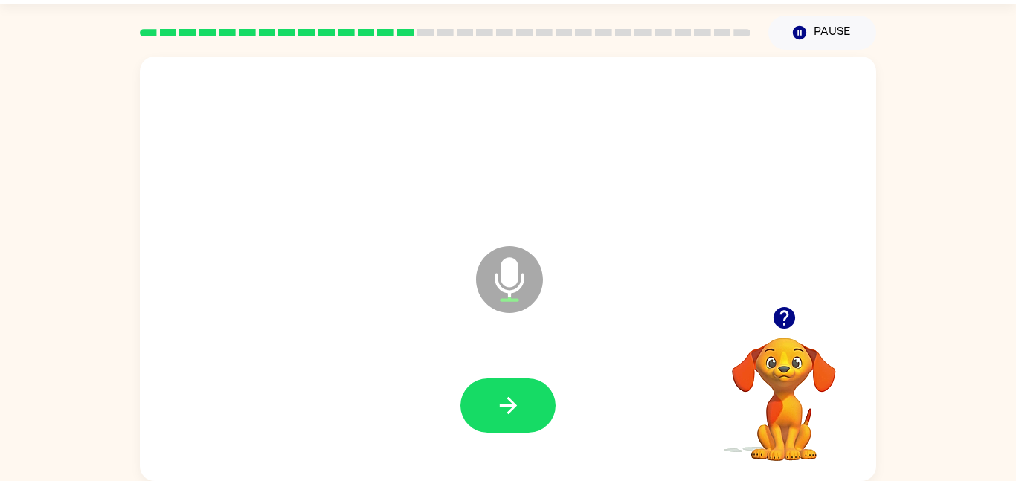
click at [529, 410] on button "button" at bounding box center [507, 406] width 95 height 54
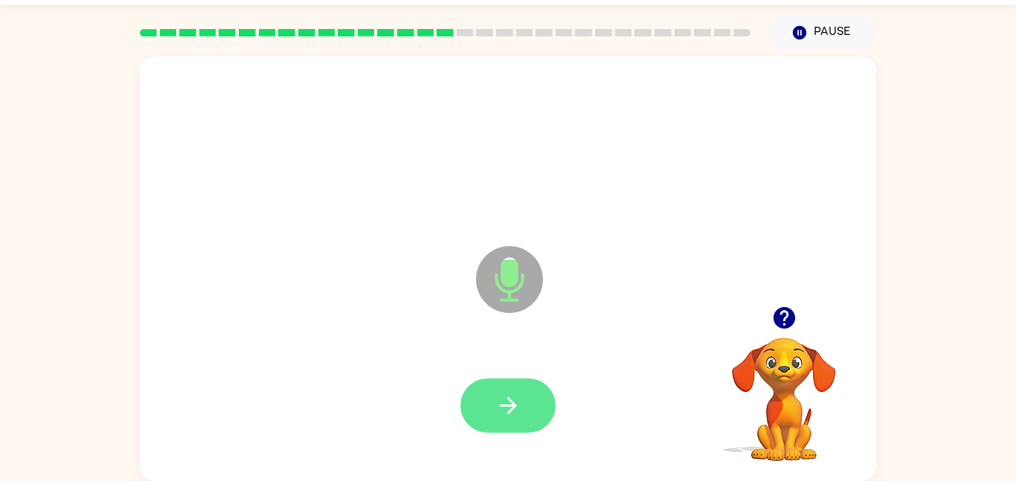
click at [529, 409] on button "button" at bounding box center [507, 406] width 95 height 54
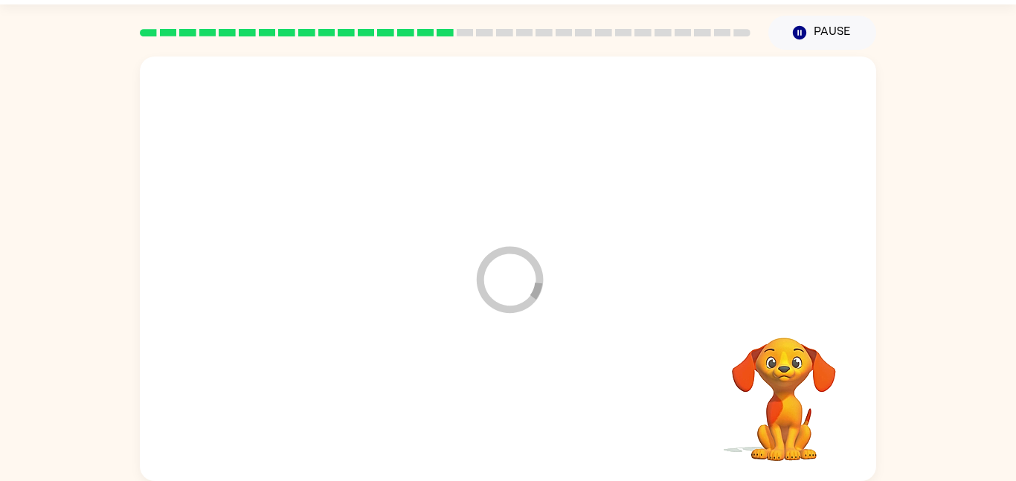
click at [529, 409] on div at bounding box center [508, 406] width 707 height 122
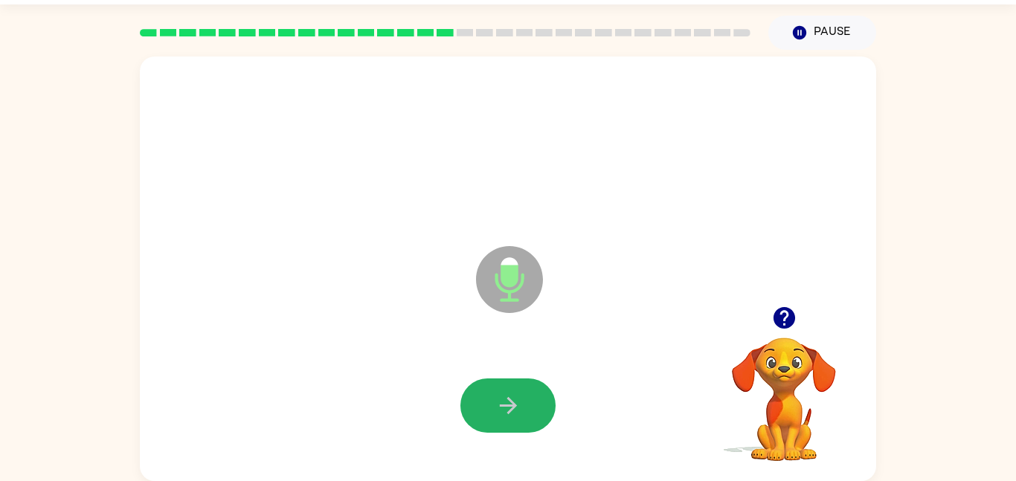
click at [529, 409] on button "button" at bounding box center [507, 406] width 95 height 54
click at [529, 411] on button "button" at bounding box center [507, 406] width 95 height 54
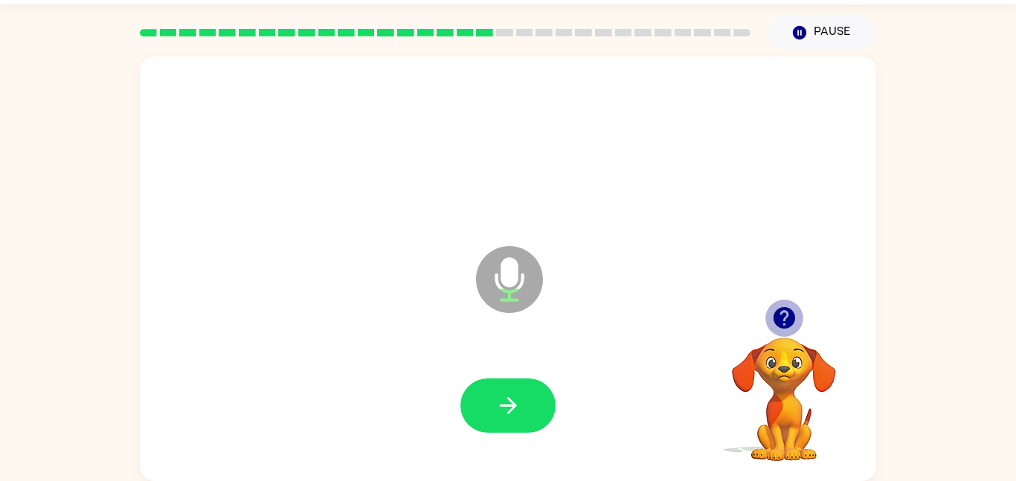
click at [782, 313] on icon "button" at bounding box center [784, 318] width 22 height 22
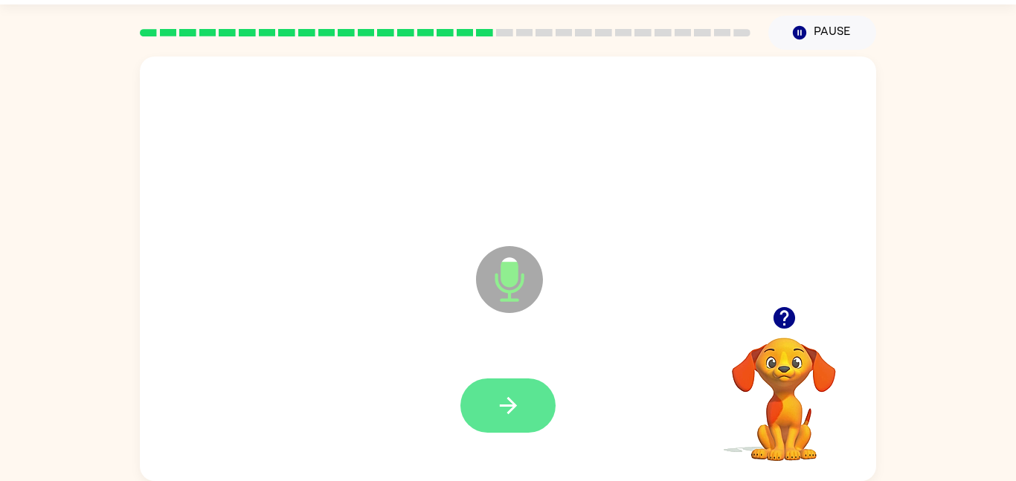
click at [498, 402] on icon "button" at bounding box center [508, 406] width 26 height 26
drag, startPoint x: 498, startPoint y: 405, endPoint x: 503, endPoint y: 411, distance: 8.0
click at [503, 411] on icon "button" at bounding box center [508, 406] width 26 height 26
click at [496, 400] on icon "button" at bounding box center [508, 406] width 26 height 26
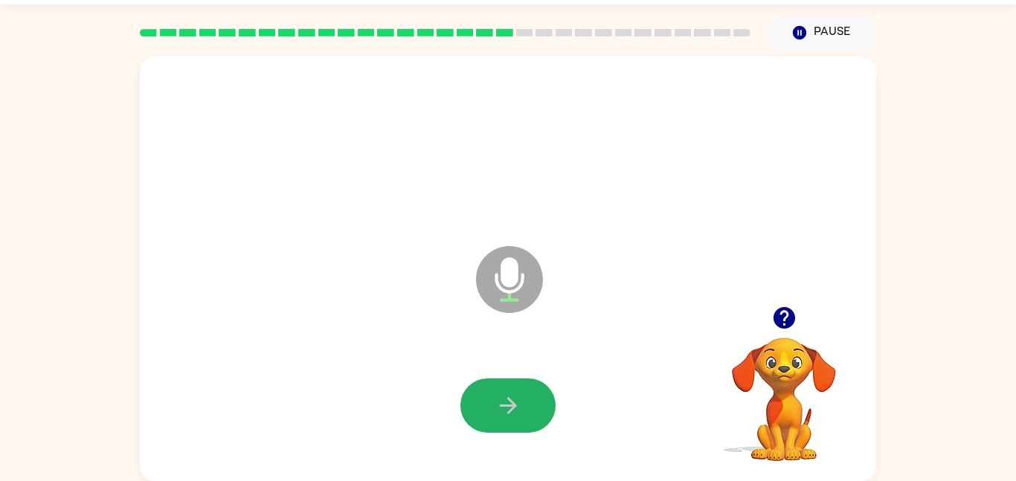
click at [496, 400] on icon "button" at bounding box center [508, 406] width 26 height 26
click at [509, 398] on icon "button" at bounding box center [508, 406] width 26 height 26
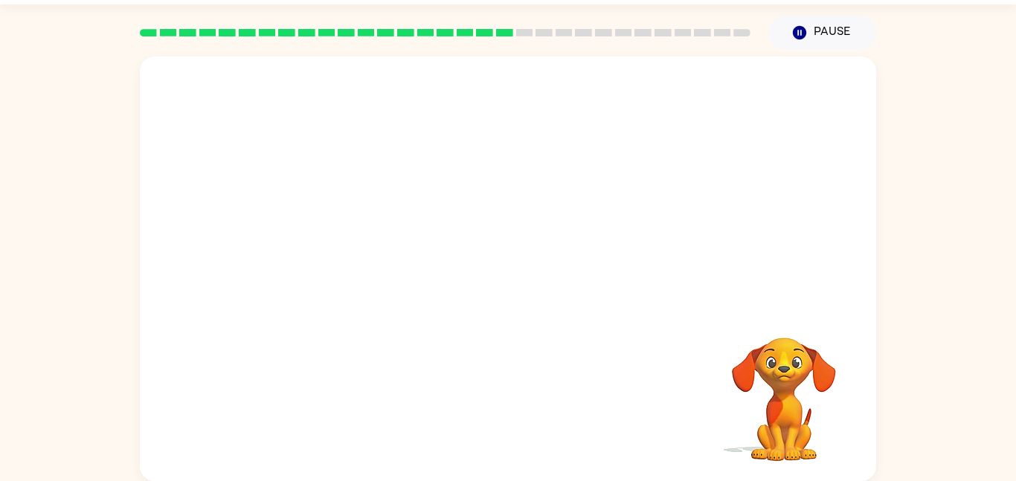
click at [510, 397] on div at bounding box center [508, 406] width 707 height 122
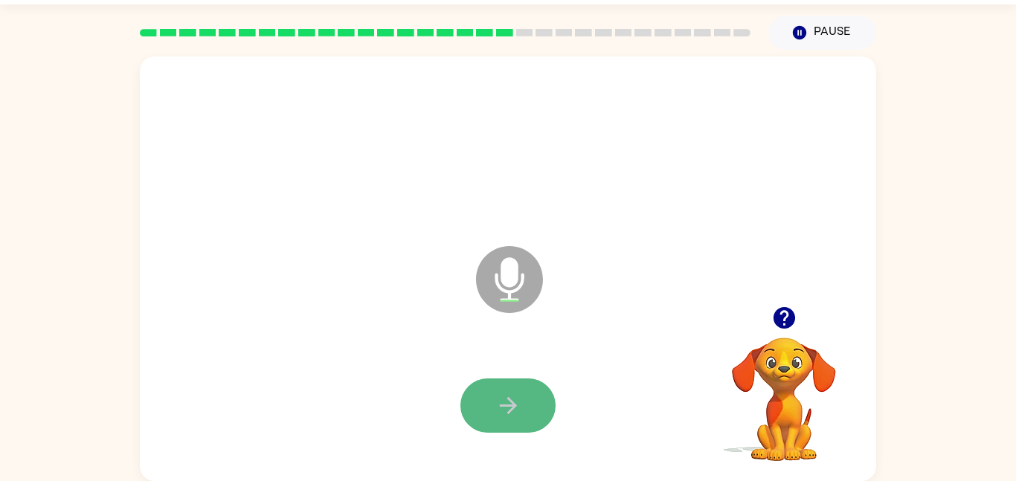
drag, startPoint x: 510, startPoint y: 401, endPoint x: 510, endPoint y: 379, distance: 22.3
click at [510, 379] on button "button" at bounding box center [507, 406] width 95 height 54
click at [510, 377] on div at bounding box center [508, 406] width 707 height 122
click at [511, 379] on button "button" at bounding box center [507, 406] width 95 height 54
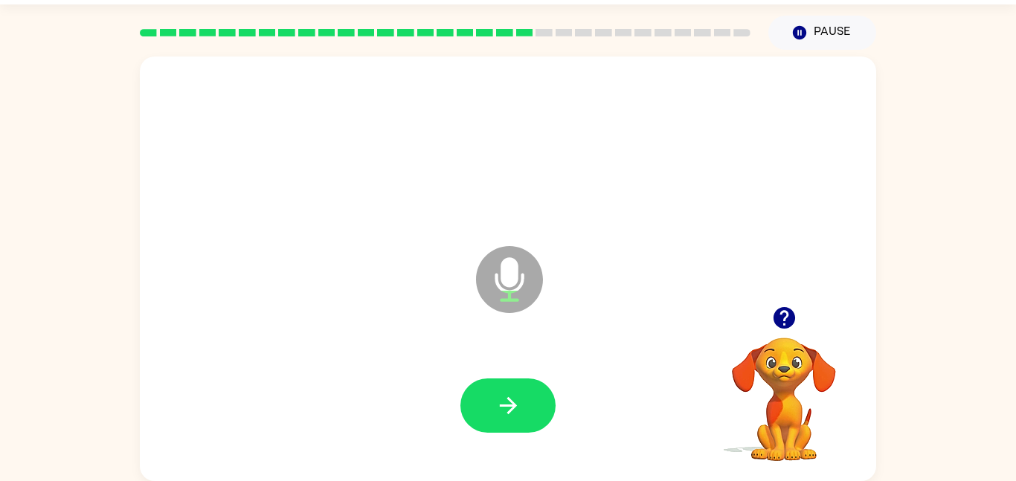
click at [511, 379] on button "button" at bounding box center [507, 406] width 95 height 54
click at [509, 379] on button "button" at bounding box center [507, 406] width 95 height 54
click at [510, 380] on button "button" at bounding box center [507, 406] width 95 height 54
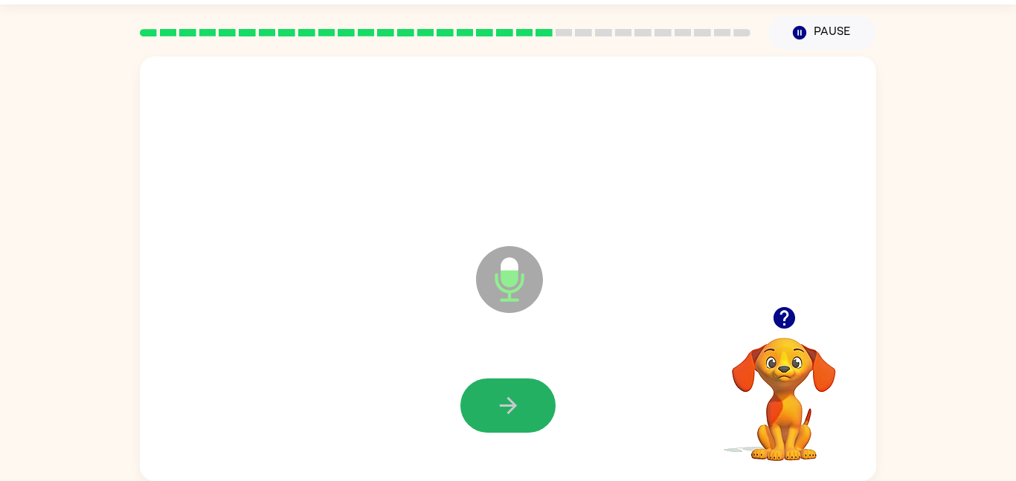
click at [510, 380] on button "button" at bounding box center [507, 406] width 95 height 54
click at [512, 383] on button "button" at bounding box center [507, 406] width 95 height 54
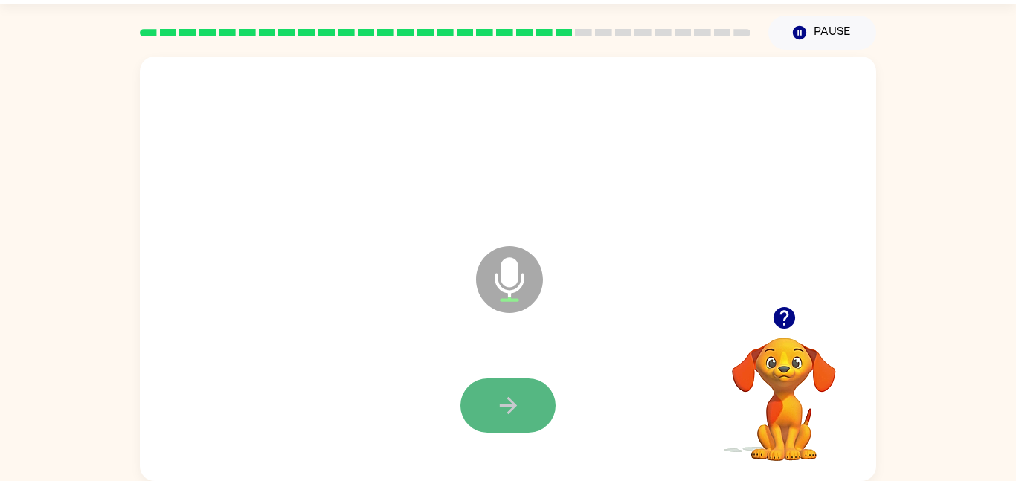
click at [513, 386] on button "button" at bounding box center [507, 406] width 95 height 54
click at [506, 284] on div "Microphone The Microphone is here when it is your turn to talk" at bounding box center [508, 269] width 736 height 425
click at [510, 291] on icon "Microphone The Microphone is here when it is your turn to talk" at bounding box center [583, 298] width 223 height 112
click at [521, 424] on button "button" at bounding box center [507, 406] width 95 height 54
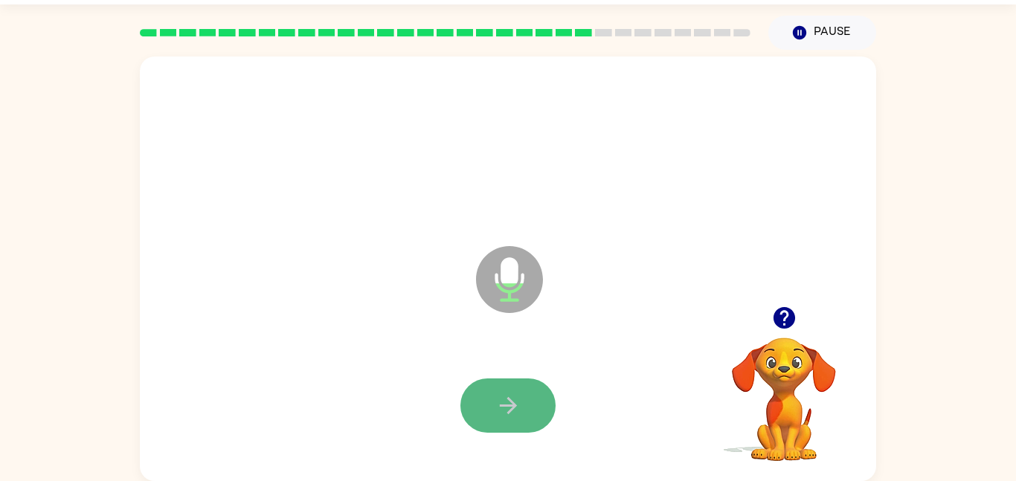
click at [529, 431] on button "button" at bounding box center [507, 406] width 95 height 54
click at [531, 434] on div at bounding box center [508, 406] width 707 height 122
click at [530, 428] on button "button" at bounding box center [507, 406] width 95 height 54
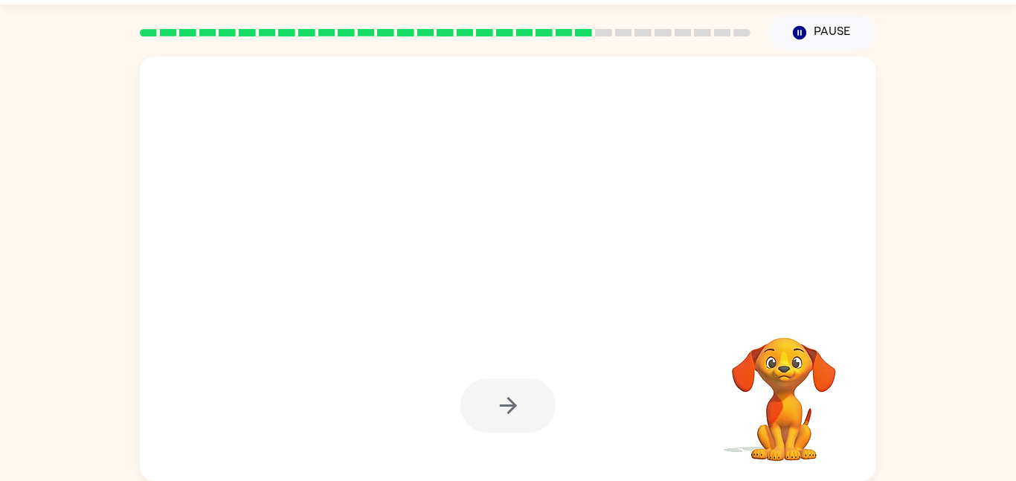
click at [530, 428] on div at bounding box center [507, 406] width 95 height 54
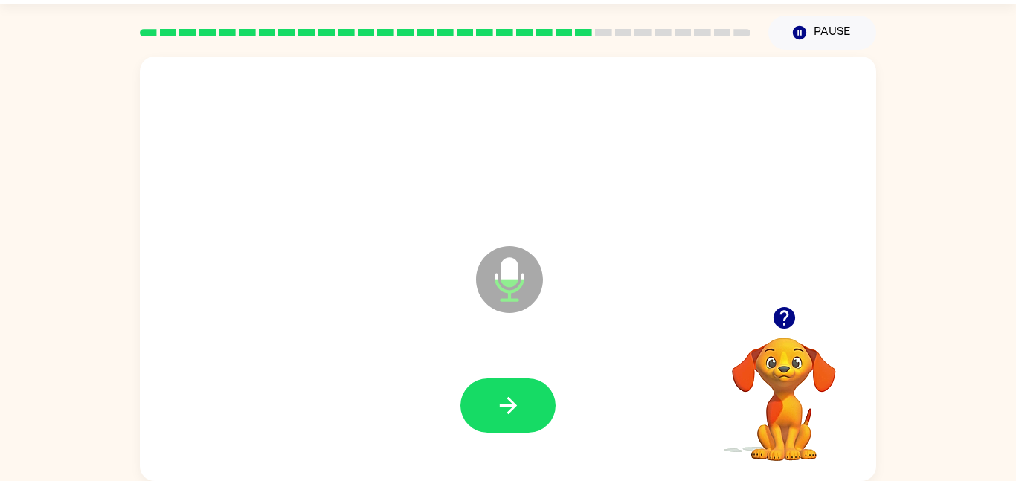
click at [511, 414] on button "button" at bounding box center [507, 406] width 95 height 54
click at [511, 414] on icon "button" at bounding box center [508, 406] width 26 height 26
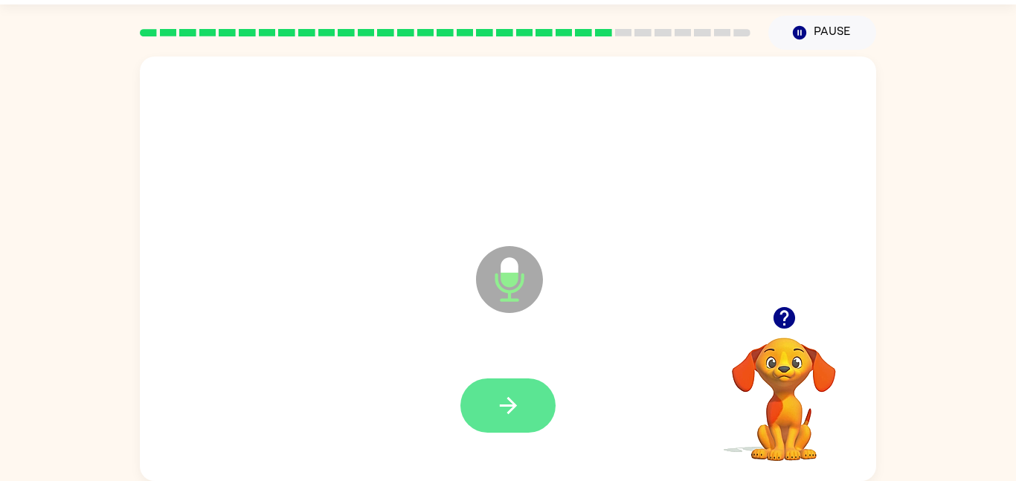
click at [512, 414] on icon "button" at bounding box center [508, 406] width 26 height 26
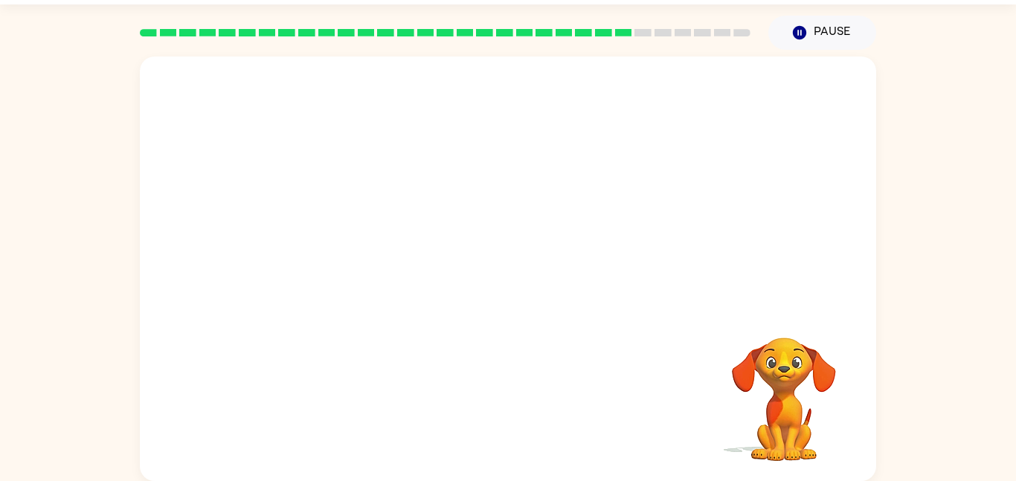
click at [512, 414] on div at bounding box center [508, 406] width 707 height 122
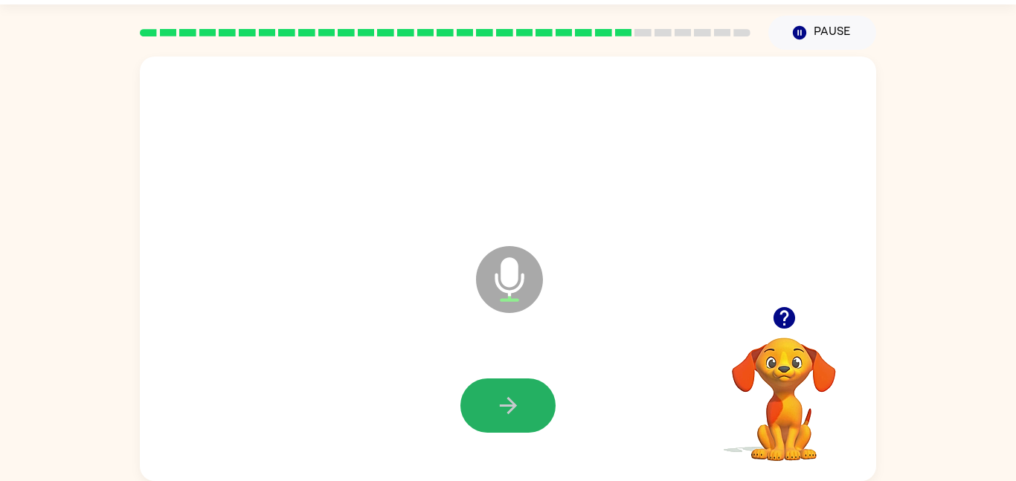
click at [512, 414] on icon "button" at bounding box center [508, 406] width 26 height 26
click at [512, 417] on icon "button" at bounding box center [508, 406] width 26 height 26
click at [533, 398] on button "button" at bounding box center [507, 406] width 95 height 54
click at [472, 404] on button "button" at bounding box center [507, 406] width 95 height 54
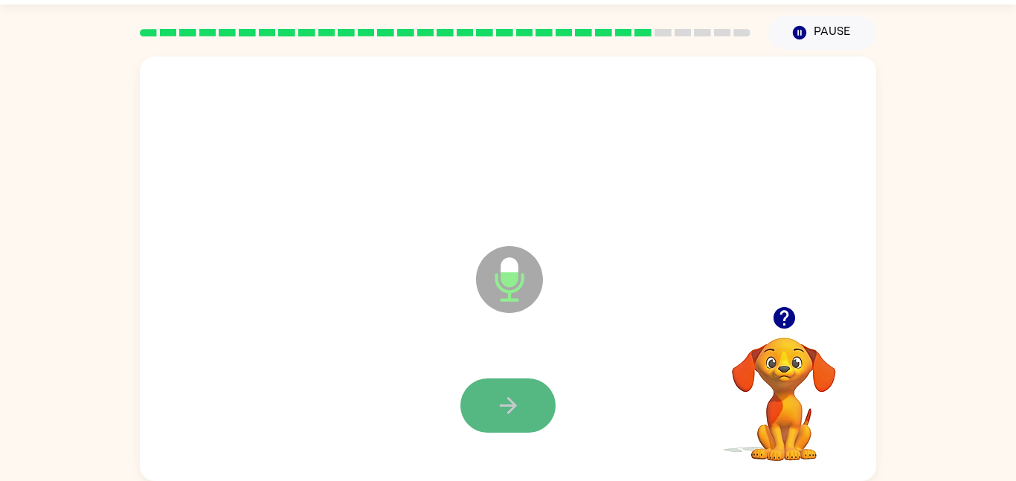
click at [503, 406] on icon "button" at bounding box center [507, 405] width 17 height 17
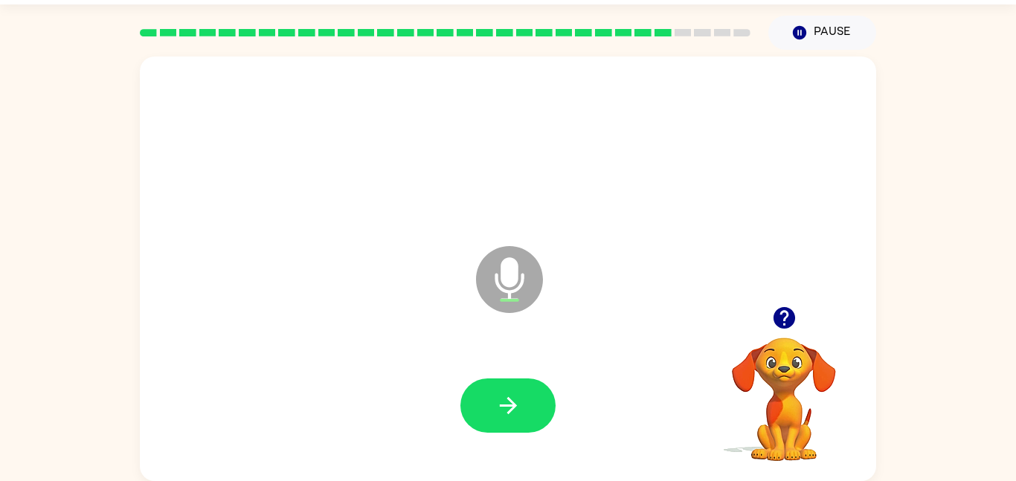
click at [503, 406] on icon "button" at bounding box center [507, 405] width 17 height 17
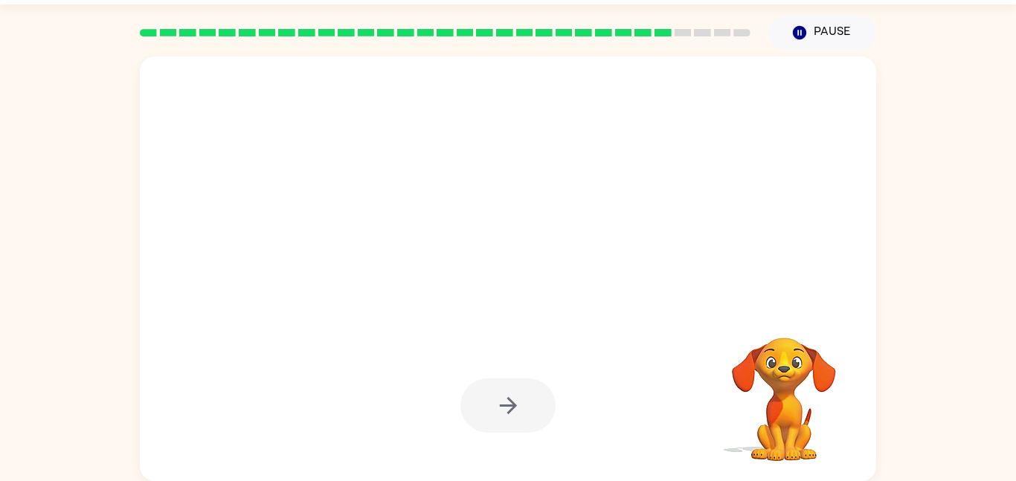
click at [503, 406] on div at bounding box center [507, 406] width 95 height 54
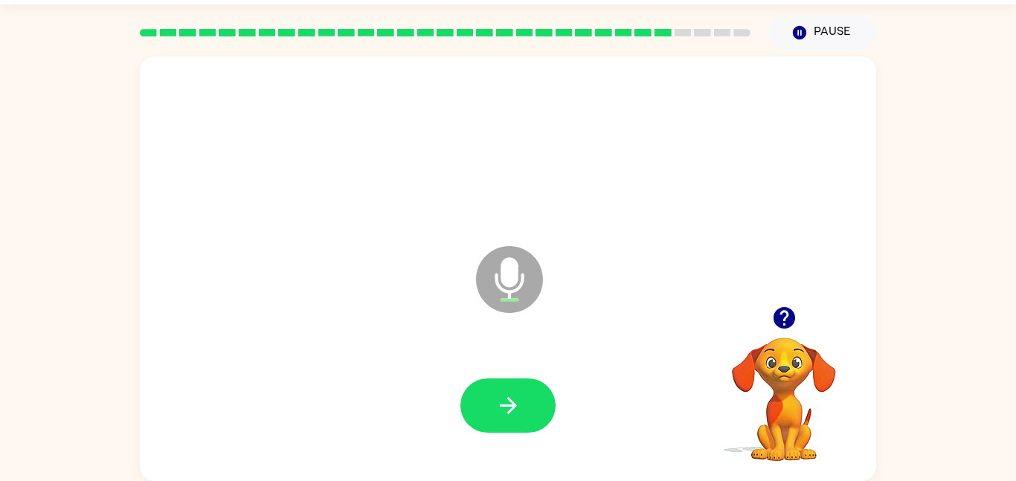
click at [503, 406] on div at bounding box center [507, 406] width 95 height 54
click at [503, 406] on icon "button" at bounding box center [507, 405] width 17 height 17
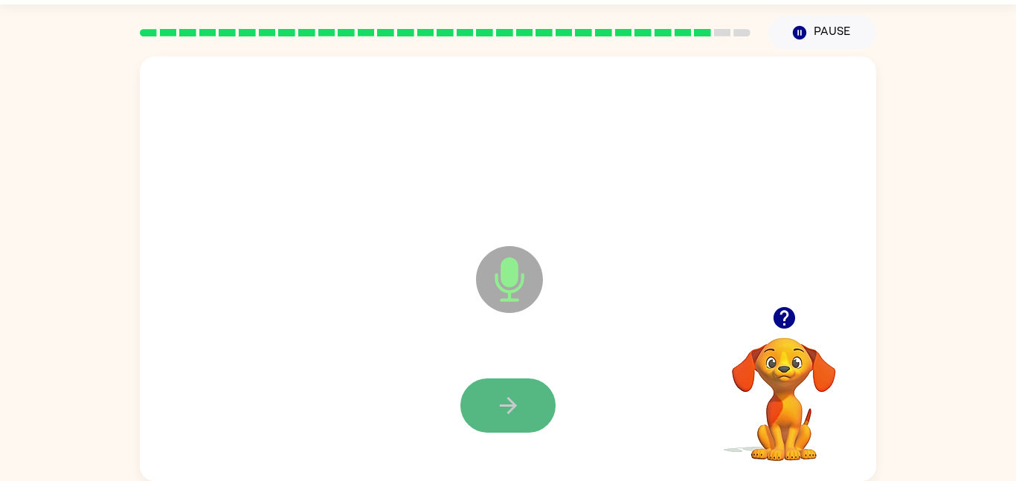
click at [505, 407] on icon "button" at bounding box center [508, 406] width 26 height 26
click at [507, 408] on icon "button" at bounding box center [508, 406] width 26 height 26
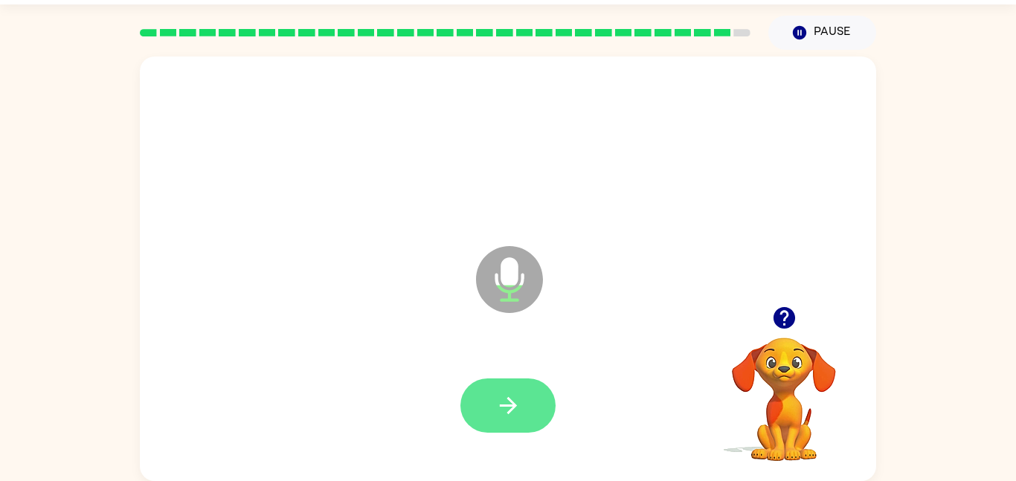
click at [509, 411] on icon "button" at bounding box center [507, 405] width 17 height 17
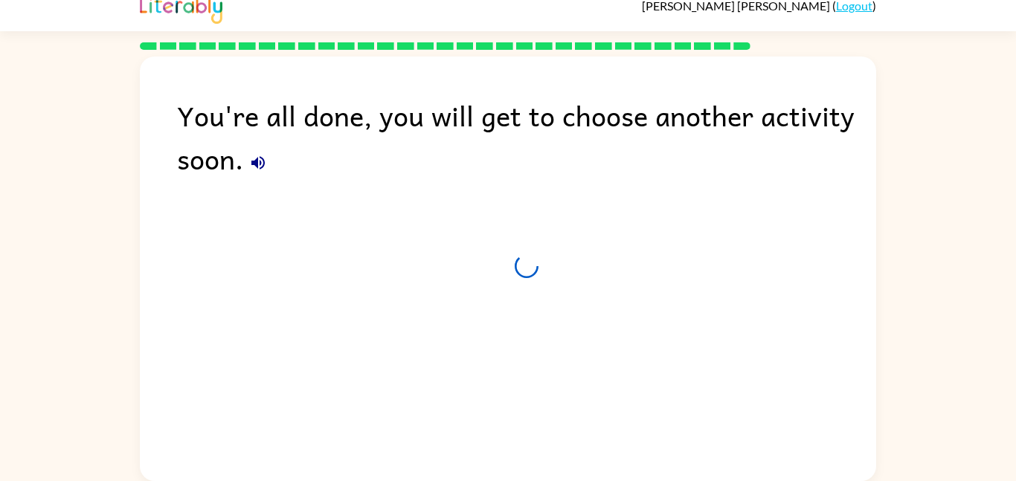
scroll to position [15, 0]
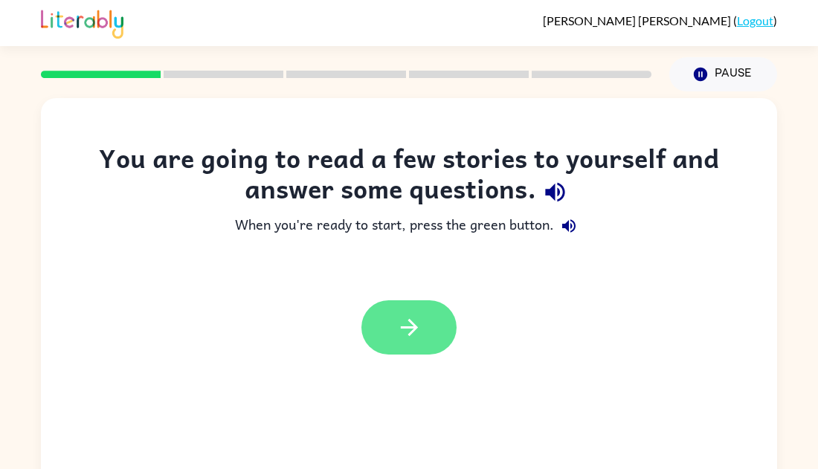
click at [407, 347] on button "button" at bounding box center [408, 328] width 95 height 54
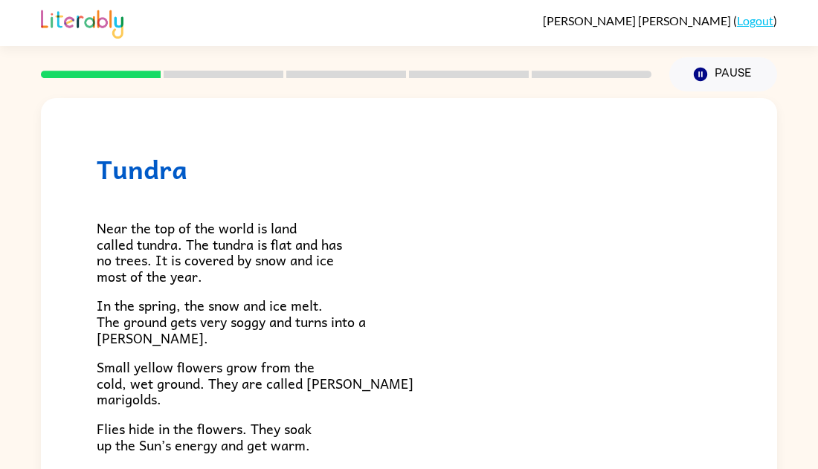
click at [441, 210] on div "Near the top of the world is land called tundra. The tundra is flat and has no …" at bounding box center [409, 433] width 625 height 499
click at [179, 274] on span "Near the top of the world is land called tundra. The tundra is flat and has no …" at bounding box center [219, 252] width 245 height 70
click at [211, 286] on div "Near the top of the world is land called tundra. The tundra is flat and has no …" at bounding box center [409, 433] width 625 height 499
click at [213, 298] on span "In the spring, the snow and ice melt. The ground gets very soggy and turns into…" at bounding box center [231, 322] width 269 height 54
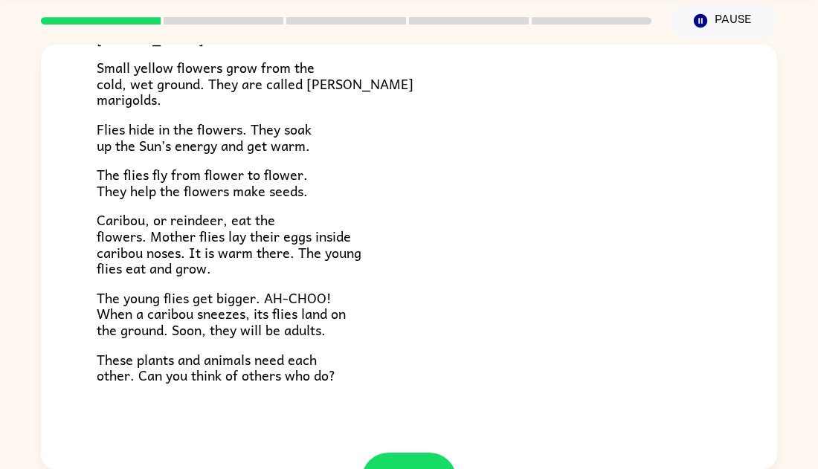
scroll to position [276, 0]
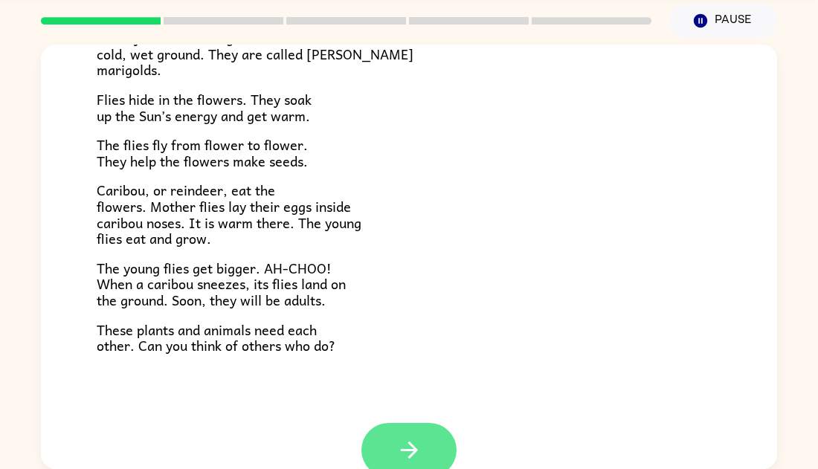
click at [386, 449] on button "button" at bounding box center [408, 450] width 95 height 54
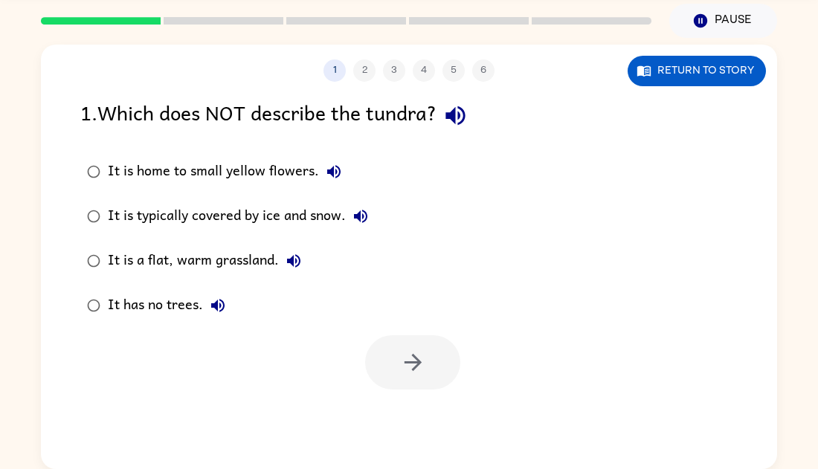
scroll to position [0, 0]
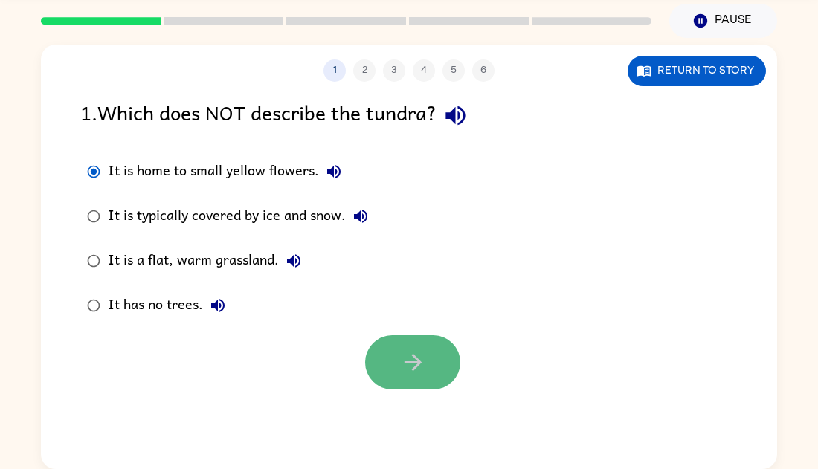
click at [396, 382] on button "button" at bounding box center [412, 362] width 95 height 54
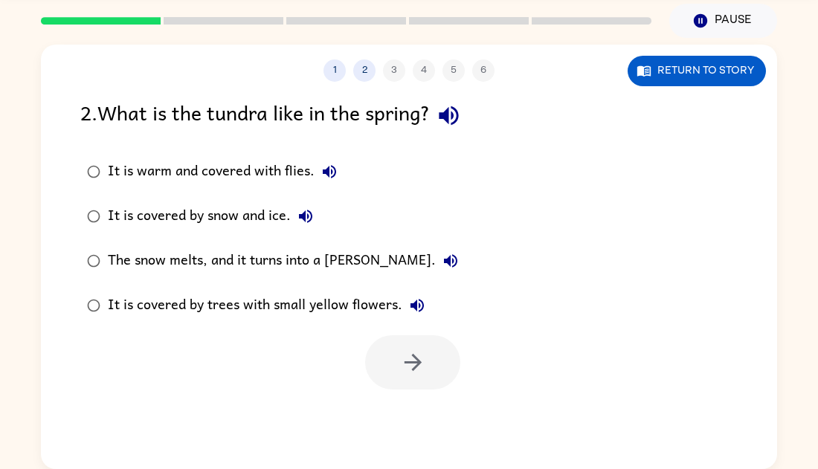
click at [154, 170] on div "It is warm and covered with flies." at bounding box center [226, 172] width 237 height 30
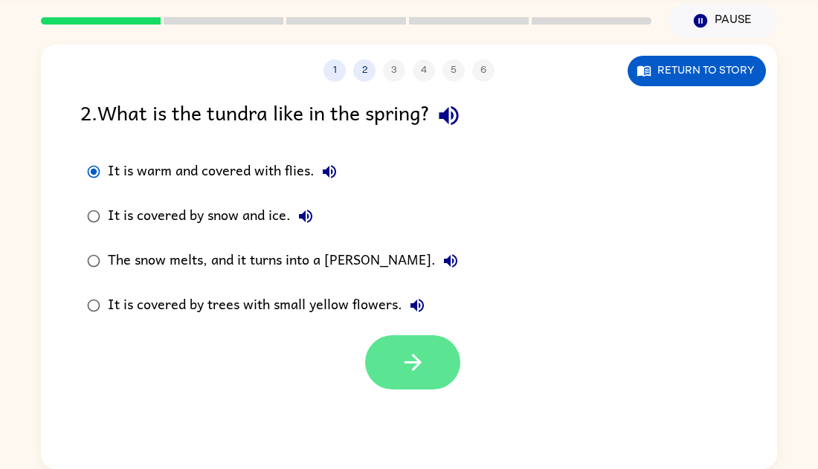
click at [405, 362] on icon "button" at bounding box center [412, 362] width 17 height 17
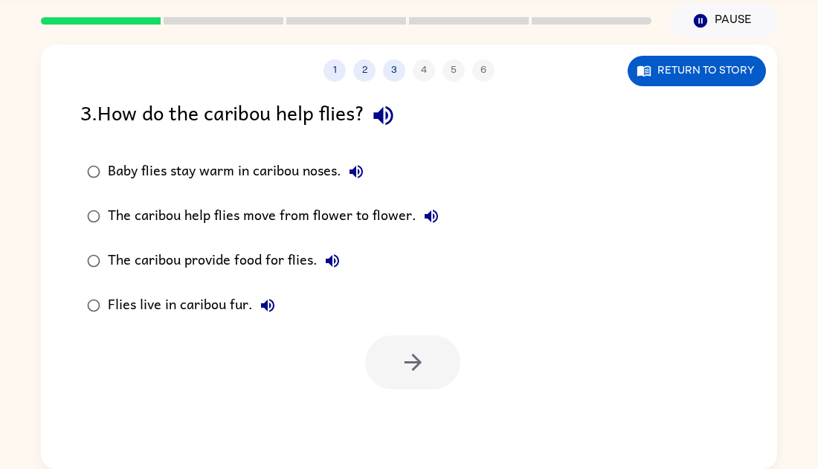
click at [425, 218] on icon "button" at bounding box center [431, 216] width 13 height 13
click at [414, 365] on div at bounding box center [412, 362] width 95 height 54
click at [406, 212] on div "The caribou help flies move from flower to flower." at bounding box center [277, 217] width 338 height 30
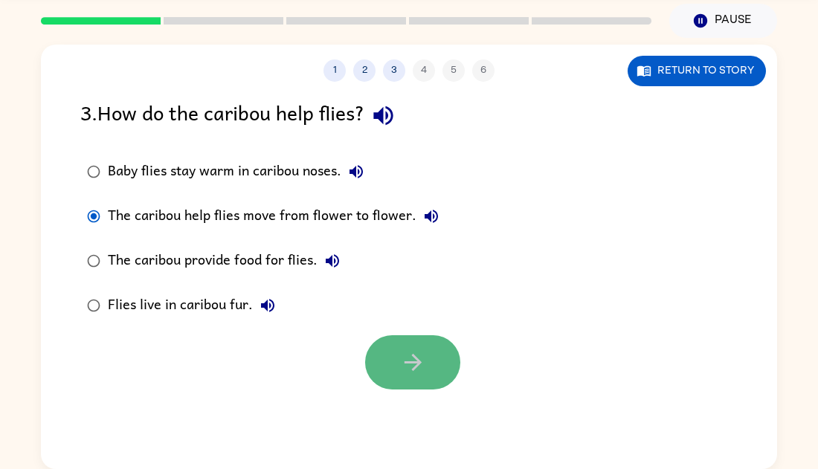
click at [410, 343] on button "button" at bounding box center [412, 362] width 95 height 54
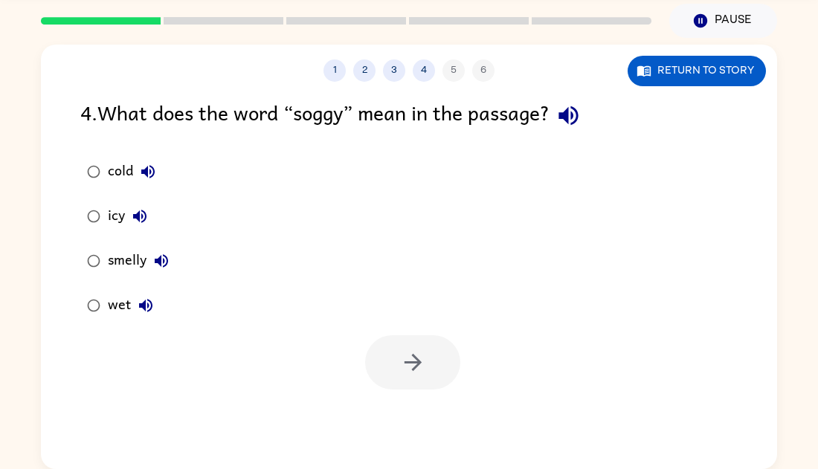
click at [114, 217] on div "icy" at bounding box center [131, 217] width 47 height 30
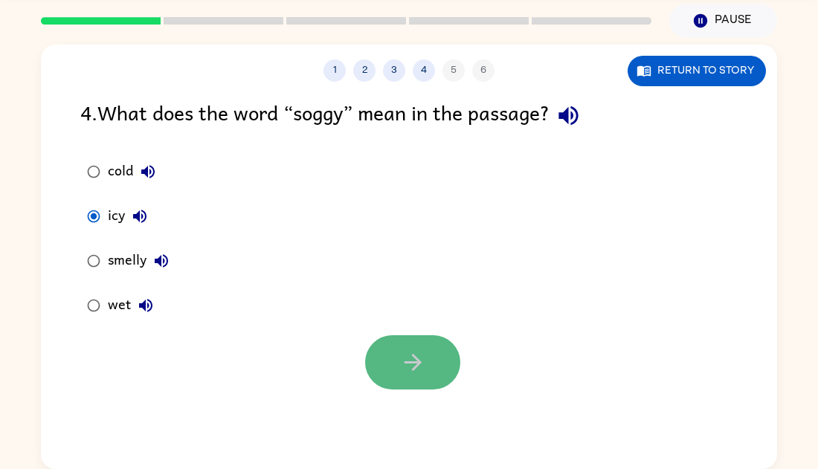
click at [382, 347] on button "button" at bounding box center [412, 362] width 95 height 54
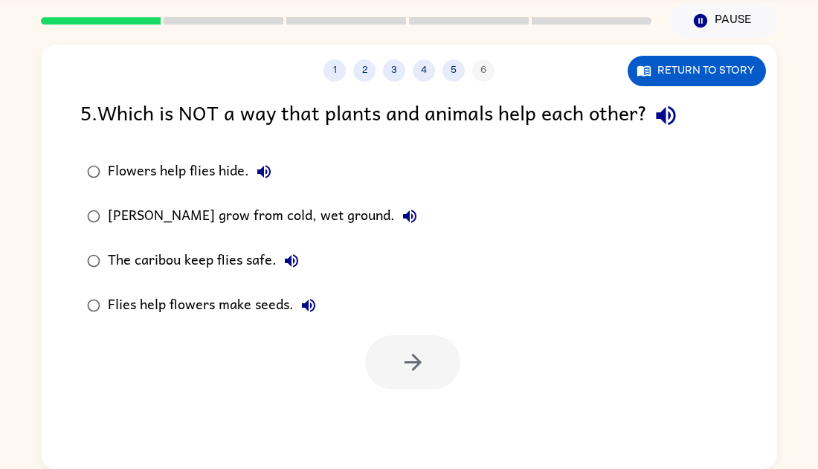
click at [269, 174] on icon "button" at bounding box center [263, 171] width 13 height 13
click at [228, 172] on div "Flowers help flies hide." at bounding box center [193, 172] width 171 height 30
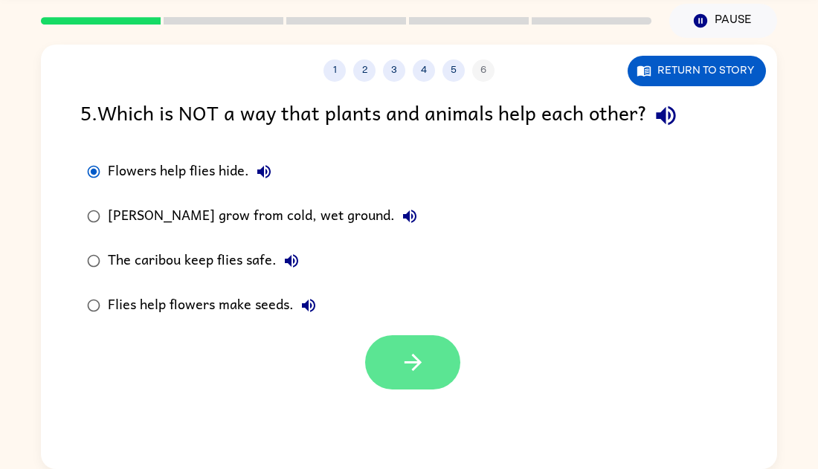
click at [414, 344] on button "button" at bounding box center [412, 362] width 95 height 54
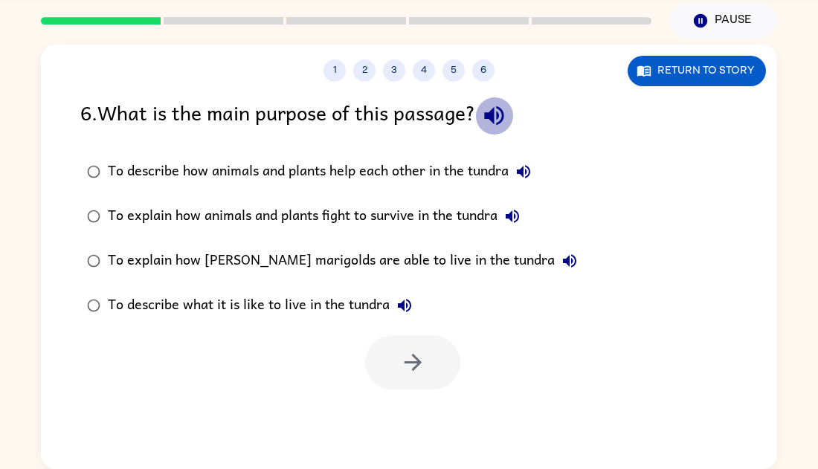
click at [501, 119] on icon "button" at bounding box center [494, 116] width 26 height 26
click at [507, 184] on div "To describe how animals and plants help each other in the tundra" at bounding box center [323, 172] width 431 height 30
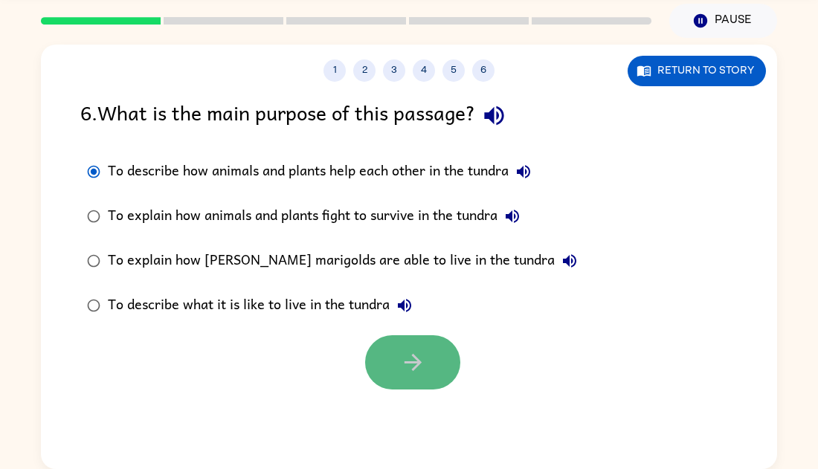
click at [376, 359] on button "button" at bounding box center [412, 362] width 95 height 54
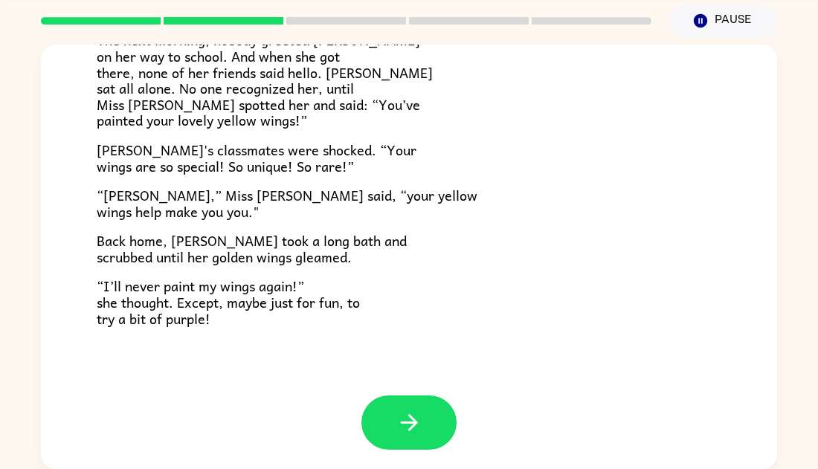
scroll to position [416, 0]
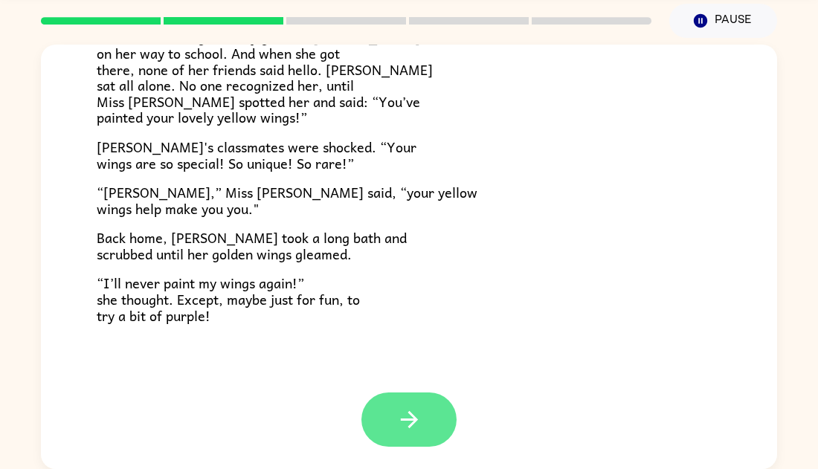
click at [407, 411] on icon "button" at bounding box center [409, 420] width 26 height 26
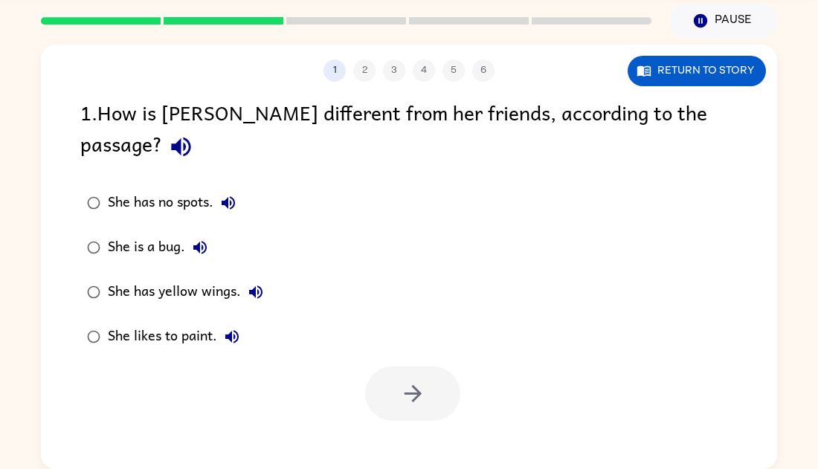
scroll to position [0, 0]
click at [235, 196] on icon "button" at bounding box center [228, 202] width 13 height 13
click at [176, 188] on div "She has no spots." at bounding box center [175, 203] width 135 height 30
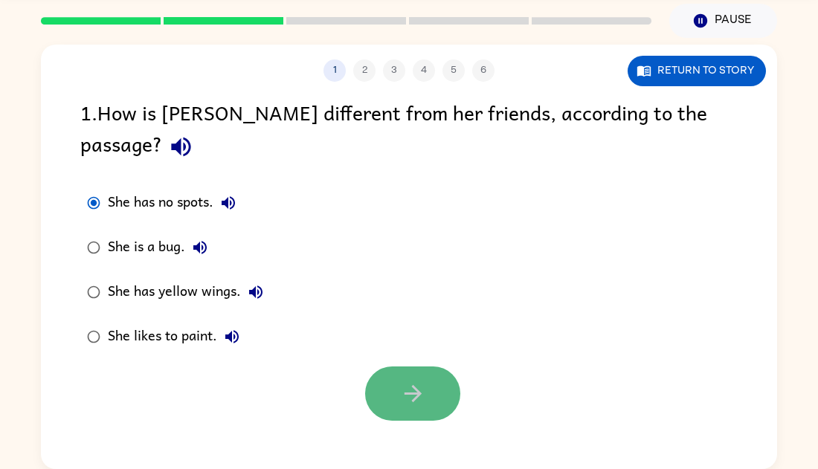
click at [428, 377] on button "button" at bounding box center [412, 394] width 95 height 54
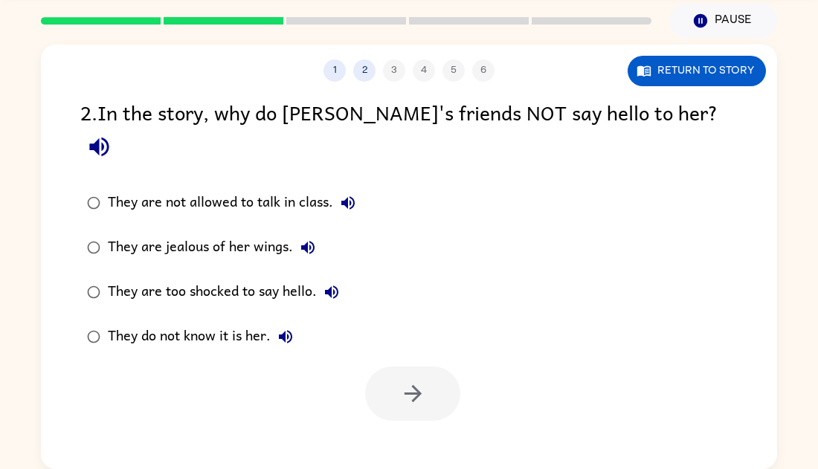
click at [352, 188] on button "They are not allowed to talk in class." at bounding box center [348, 203] width 30 height 30
click at [283, 188] on div "They are not allowed to talk in class." at bounding box center [235, 203] width 255 height 30
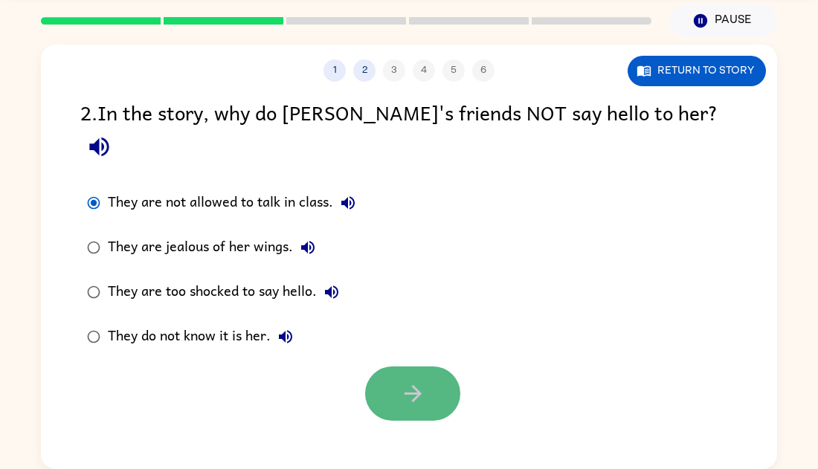
click at [418, 376] on button "button" at bounding box center [412, 394] width 95 height 54
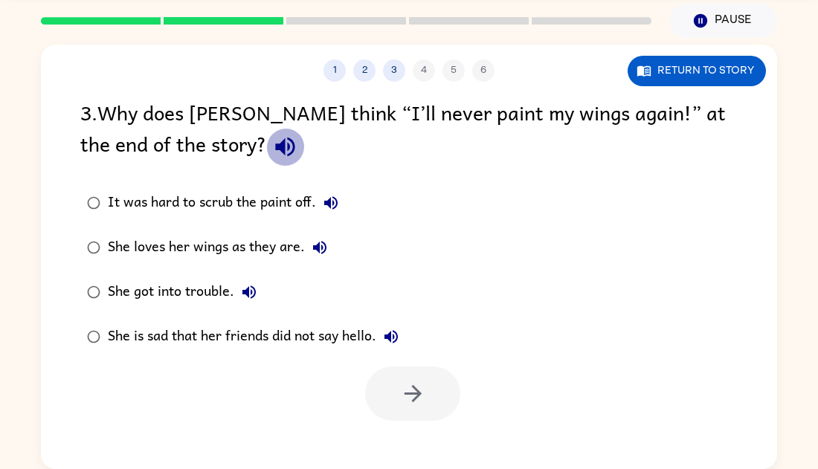
click at [275, 144] on icon "button" at bounding box center [284, 147] width 19 height 19
click at [280, 211] on div "It was hard to scrub the paint off." at bounding box center [227, 203] width 238 height 30
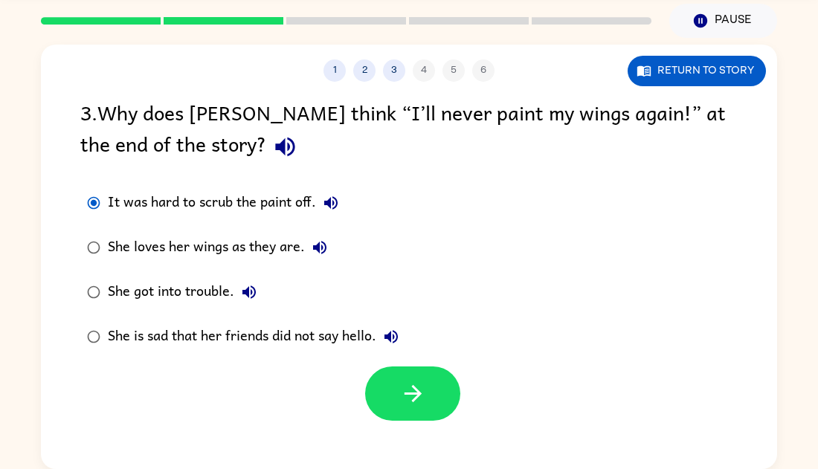
click at [327, 197] on icon "button" at bounding box center [331, 203] width 18 height 18
click at [404, 384] on icon "button" at bounding box center [413, 394] width 26 height 26
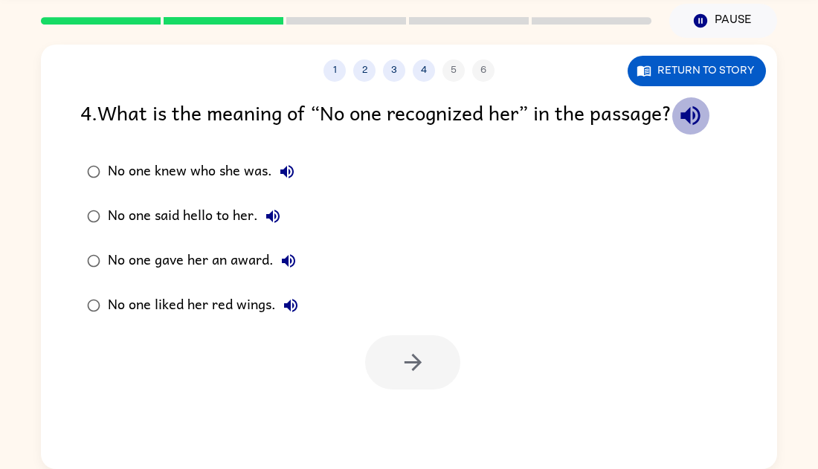
click at [698, 123] on icon "button" at bounding box center [691, 116] width 26 height 26
click at [287, 232] on label "No one said hello to her." at bounding box center [192, 216] width 241 height 45
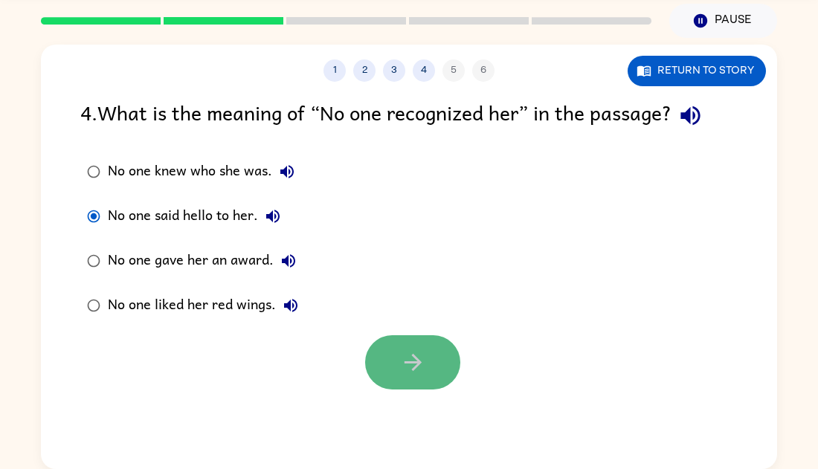
click at [412, 361] on icon "button" at bounding box center [413, 363] width 26 height 26
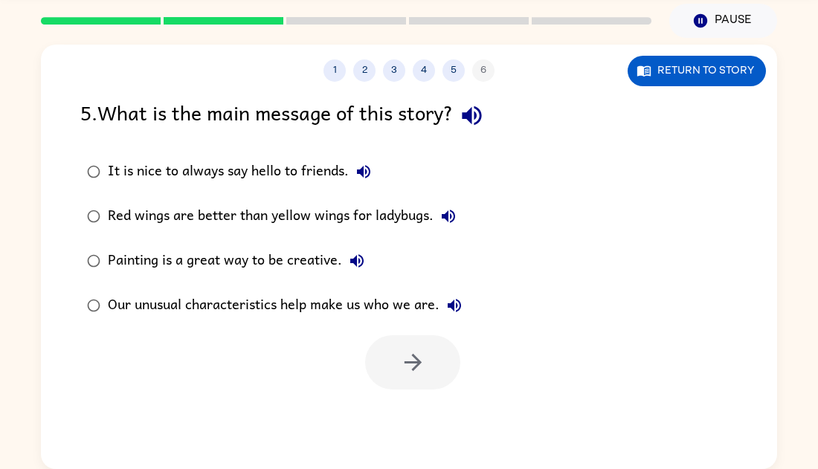
click at [289, 185] on div "It is nice to always say hello to friends." at bounding box center [243, 172] width 271 height 30
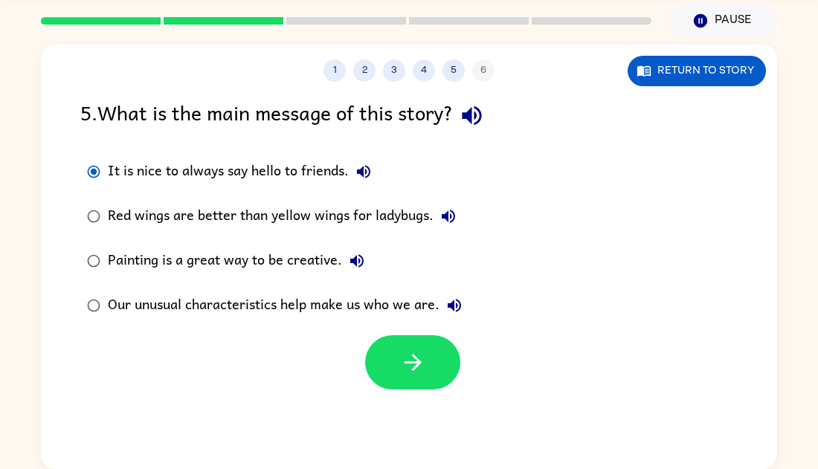
click at [365, 173] on icon "button" at bounding box center [364, 172] width 18 height 18
click at [430, 357] on button "button" at bounding box center [412, 362] width 95 height 54
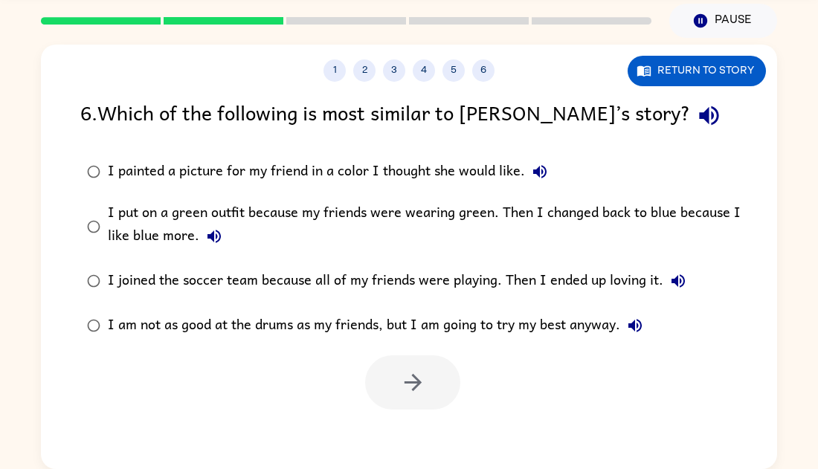
click at [699, 115] on icon "button" at bounding box center [708, 115] width 19 height 19
click at [515, 172] on div "I painted a picture for my friend in a color I thought she would like." at bounding box center [331, 172] width 447 height 30
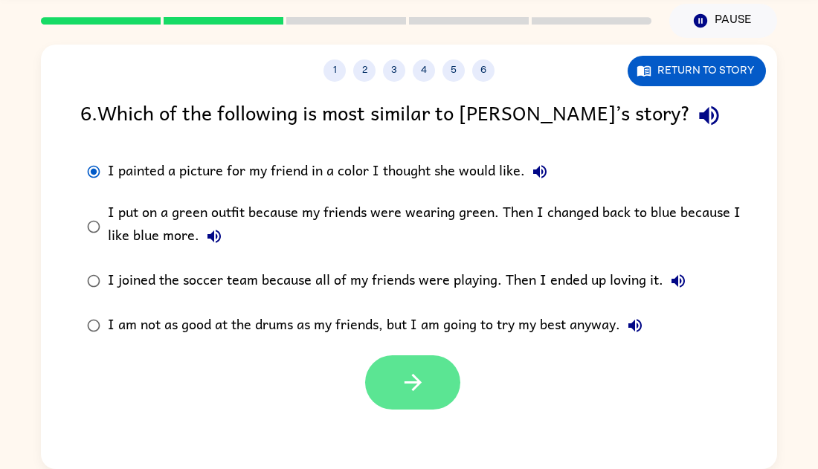
click at [407, 356] on button "button" at bounding box center [412, 383] width 95 height 54
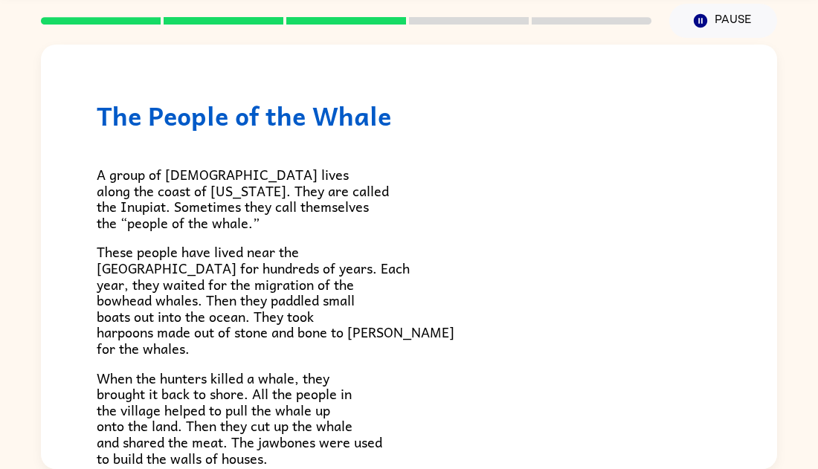
click at [348, 153] on div "A group of [DEMOGRAPHIC_DATA] lives along the coast of [US_STATE]. They are cal…" at bounding box center [409, 478] width 625 height 694
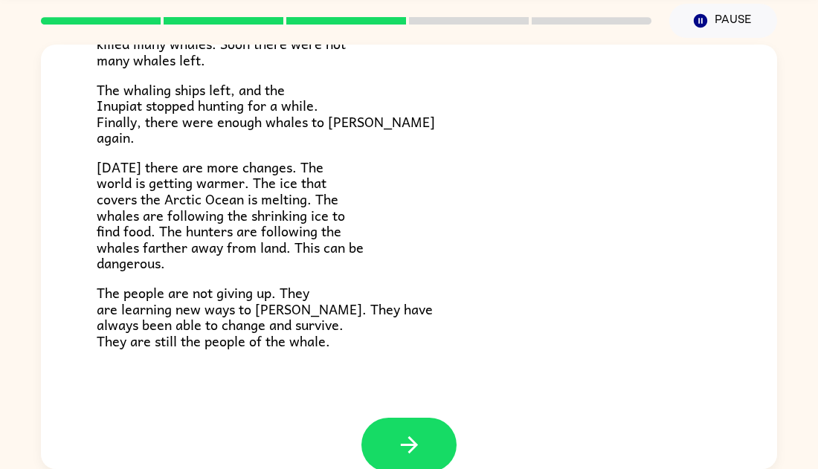
scroll to position [501, 0]
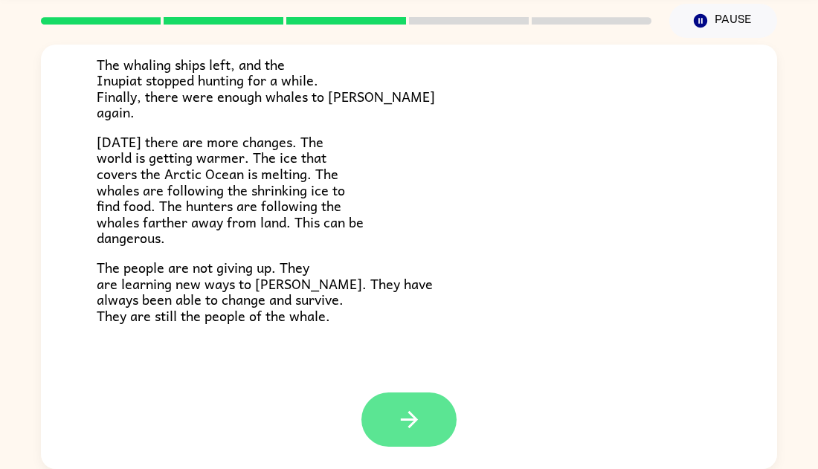
click at [414, 396] on button "button" at bounding box center [408, 420] width 95 height 54
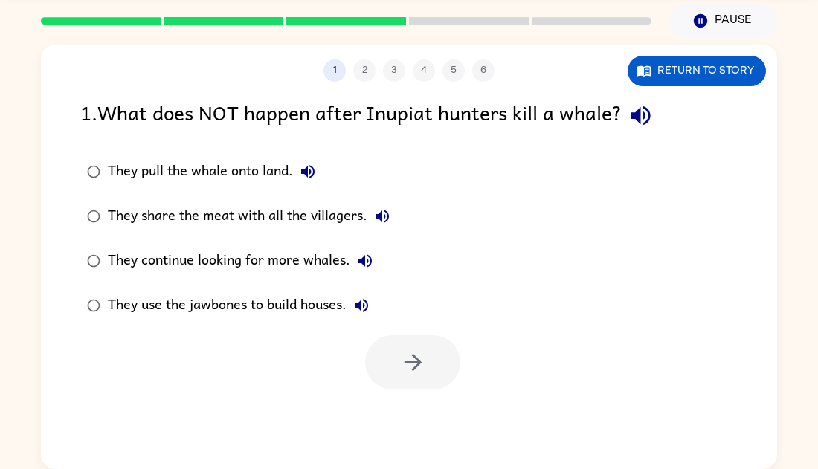
scroll to position [0, 0]
click at [644, 125] on icon "button" at bounding box center [641, 116] width 26 height 26
click at [277, 174] on div "They pull the whale onto land." at bounding box center [215, 172] width 215 height 30
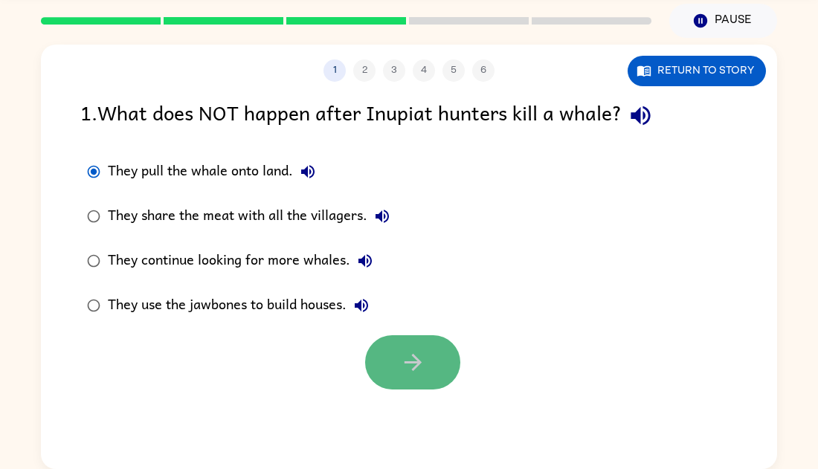
click at [412, 367] on icon "button" at bounding box center [413, 363] width 26 height 26
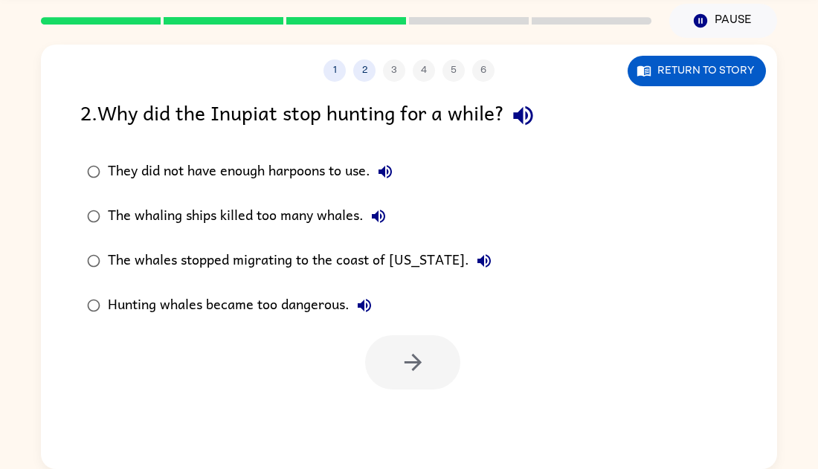
click at [533, 115] on icon "button" at bounding box center [522, 115] width 19 height 19
click at [318, 165] on div "They did not have enough harpoons to use." at bounding box center [254, 172] width 292 height 30
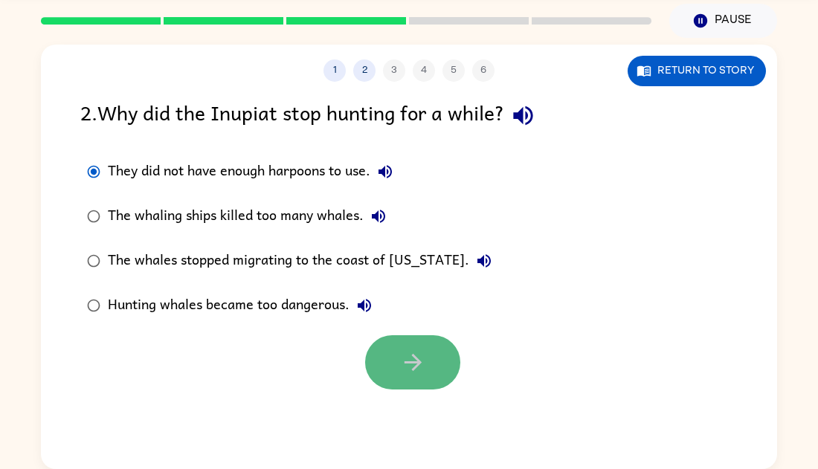
click at [409, 385] on button "button" at bounding box center [412, 362] width 95 height 54
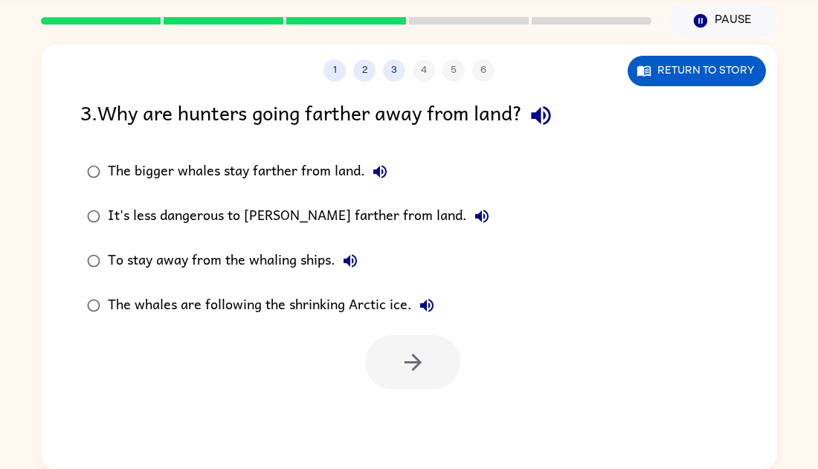
click at [359, 230] on div "It's less dangerous to [PERSON_NAME] farther from land." at bounding box center [302, 217] width 389 height 30
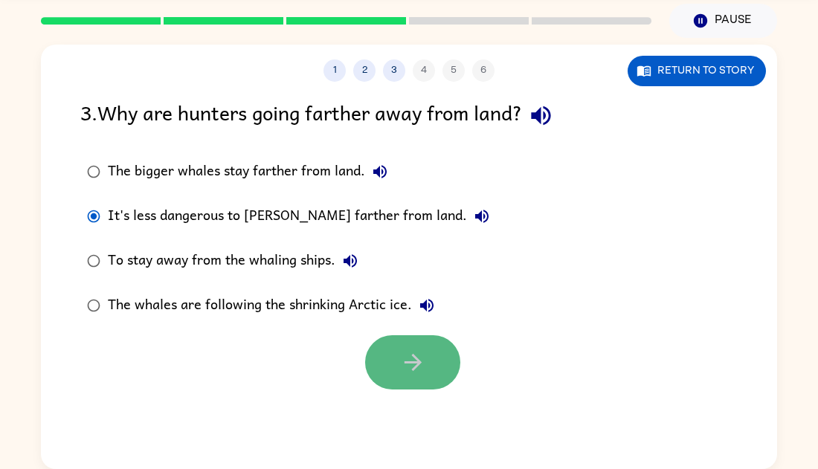
click at [424, 376] on button "button" at bounding box center [412, 362] width 95 height 54
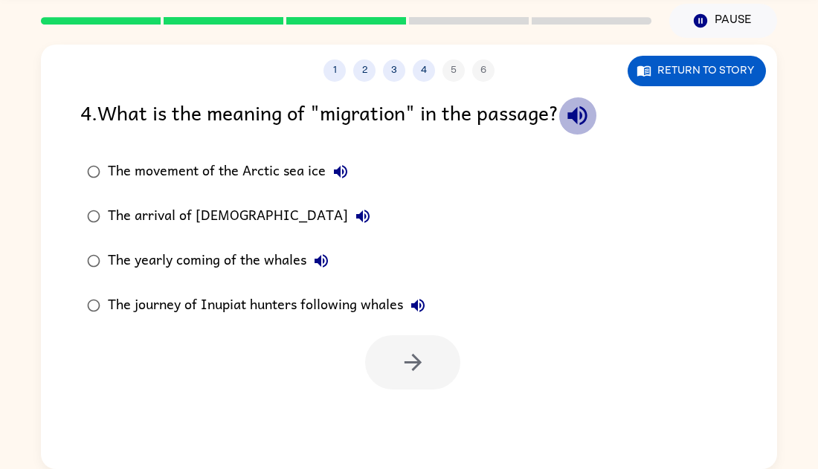
click at [597, 121] on button "button" at bounding box center [578, 116] width 38 height 38
click at [337, 157] on button "The movement of the Arctic sea ice" at bounding box center [341, 172] width 30 height 30
click at [261, 165] on div "The movement of the Arctic sea ice" at bounding box center [232, 172] width 248 height 30
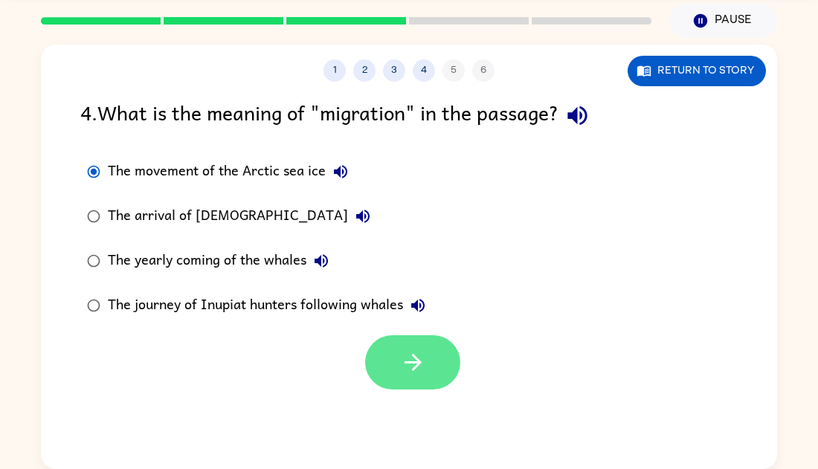
click at [416, 345] on button "button" at bounding box center [412, 362] width 95 height 54
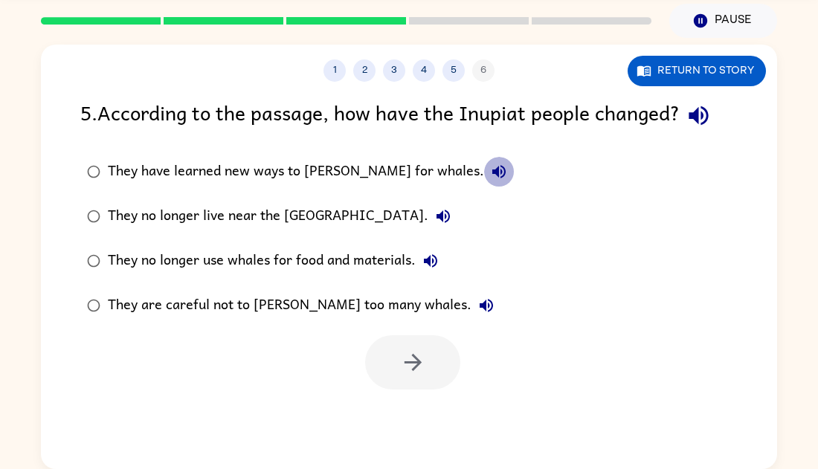
click at [490, 180] on icon "button" at bounding box center [499, 172] width 18 height 18
click at [371, 176] on div "They have learned new ways to [PERSON_NAME] for whales." at bounding box center [311, 172] width 406 height 30
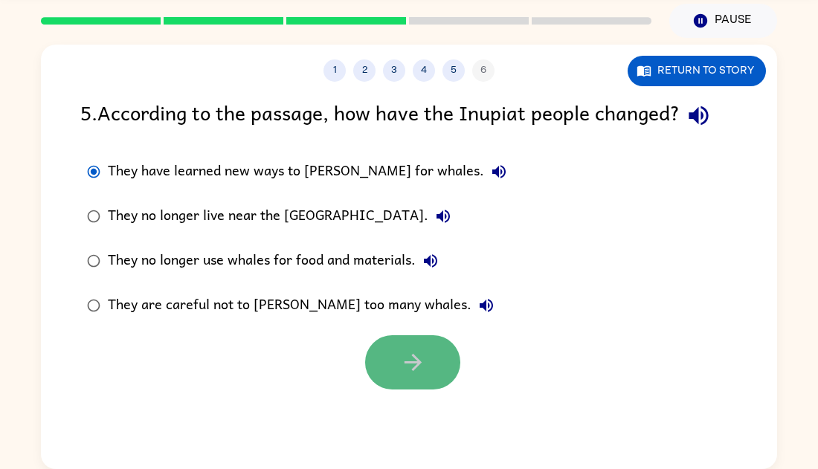
click at [414, 350] on icon "button" at bounding box center [413, 363] width 26 height 26
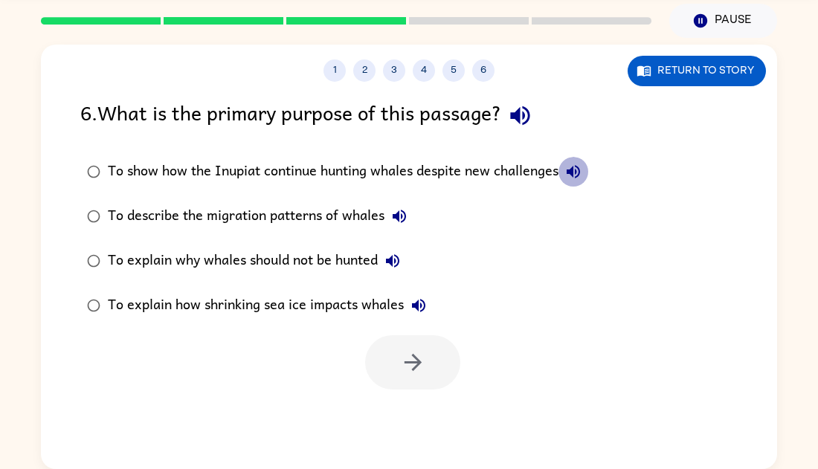
click at [580, 170] on icon "button" at bounding box center [573, 171] width 13 height 13
click at [536, 164] on div "To show how the Inupiat continue hunting whales despite new challenges" at bounding box center [348, 172] width 481 height 30
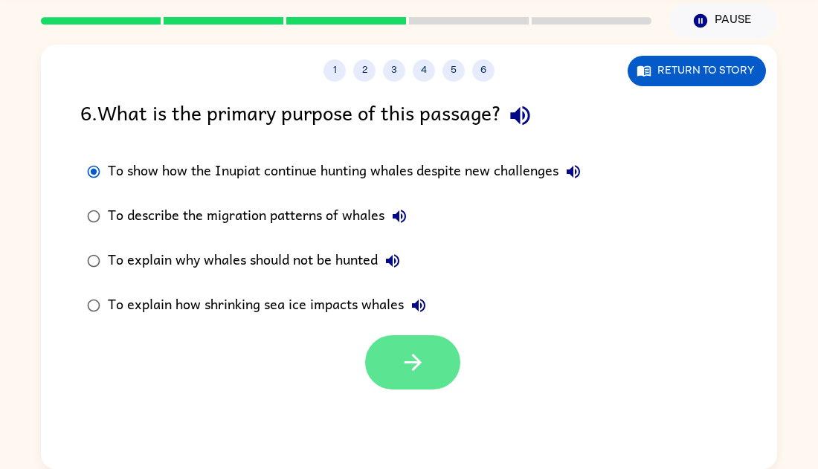
click at [437, 362] on button "button" at bounding box center [412, 362] width 95 height 54
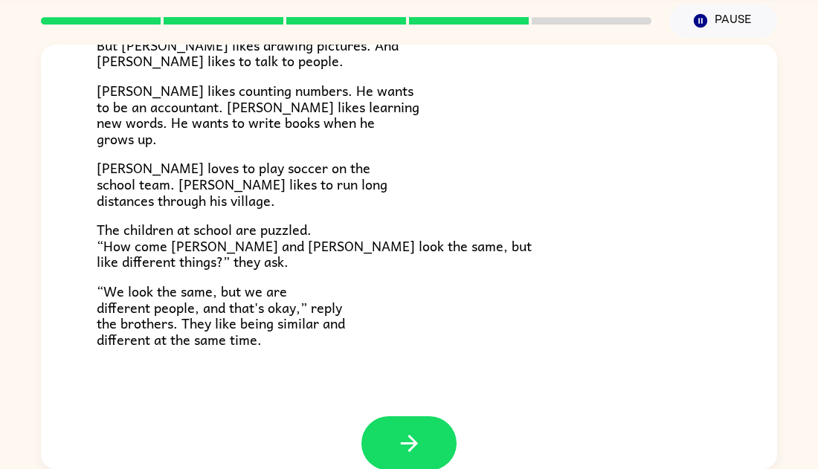
scroll to position [322, 0]
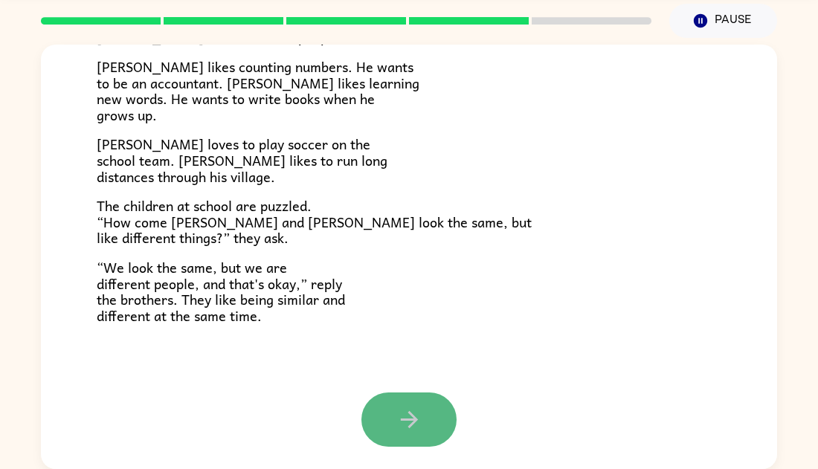
click at [397, 399] on button "button" at bounding box center [408, 420] width 95 height 54
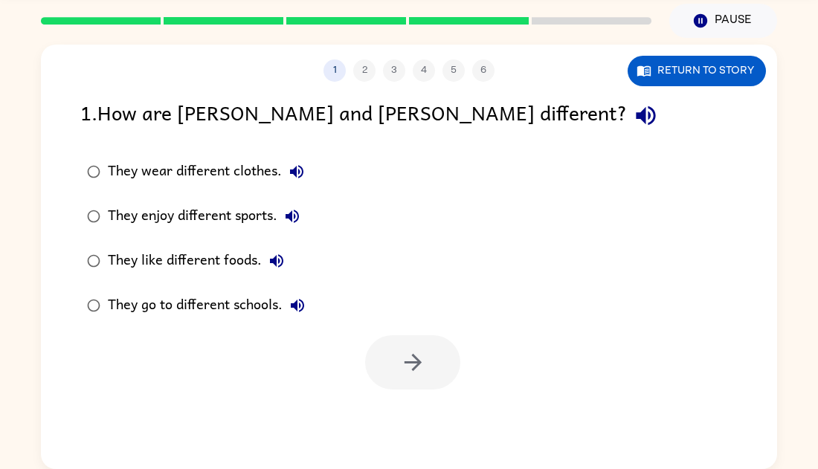
click at [252, 185] on div "They wear different clothes." at bounding box center [210, 172] width 204 height 30
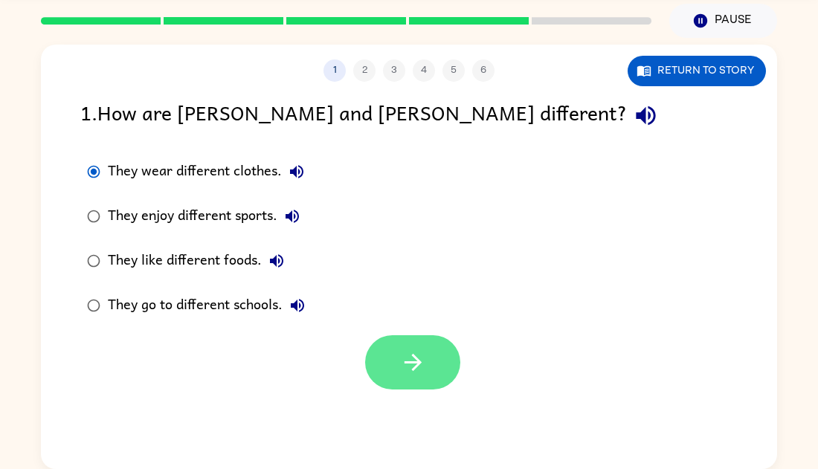
click at [416, 372] on icon "button" at bounding box center [413, 363] width 26 height 26
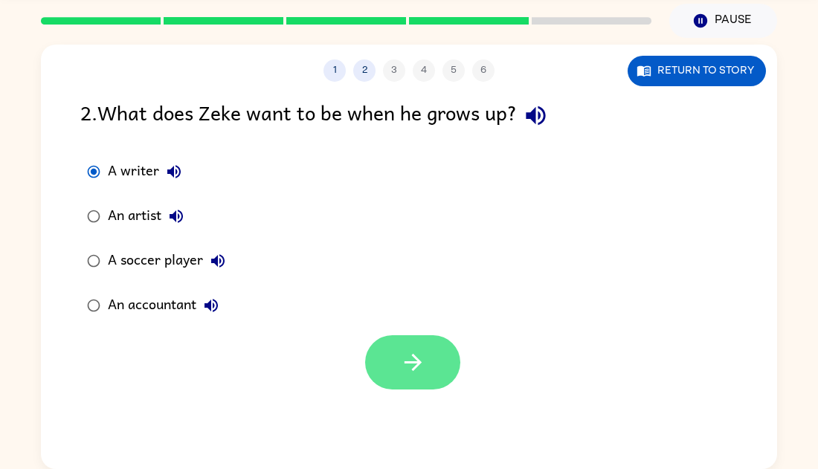
click at [421, 364] on icon "button" at bounding box center [413, 363] width 26 height 26
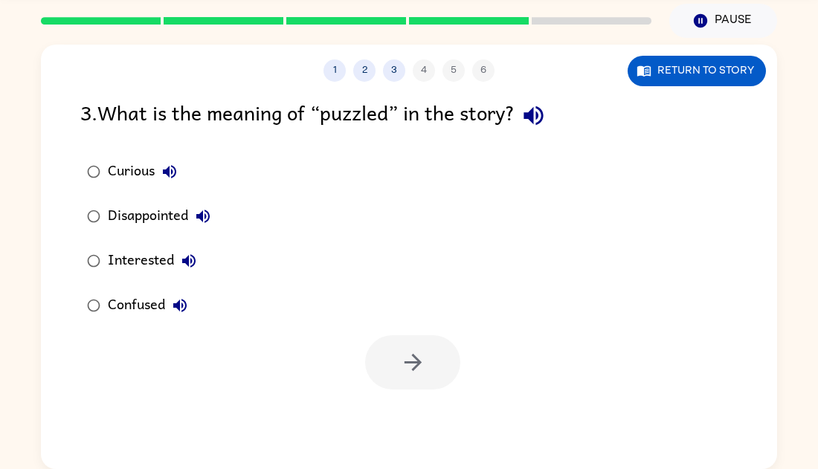
click at [126, 167] on div "Curious" at bounding box center [146, 172] width 77 height 30
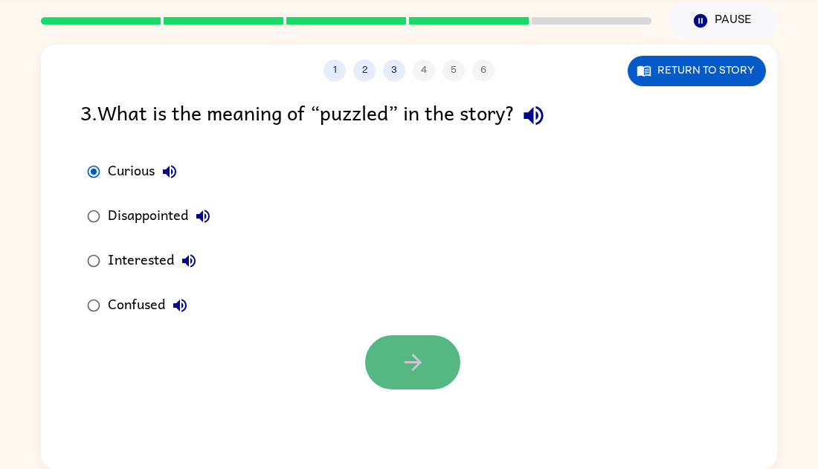
click at [424, 361] on icon "button" at bounding box center [413, 363] width 26 height 26
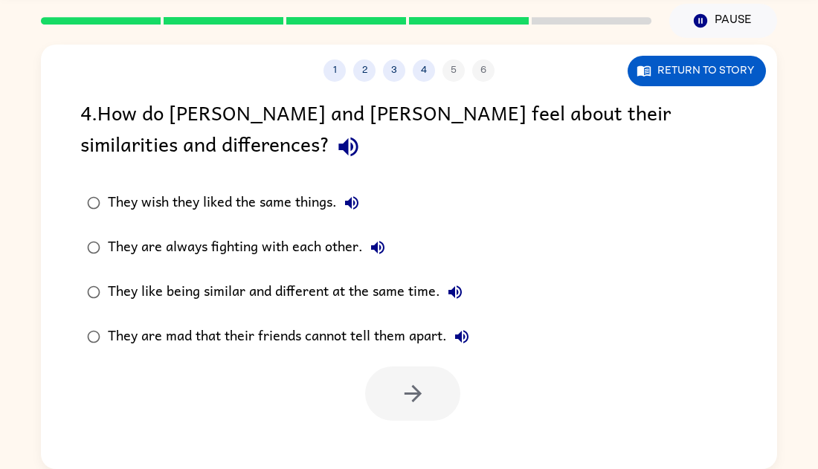
click at [345, 214] on button "They wish they liked the same things." at bounding box center [352, 203] width 30 height 30
click at [328, 210] on div "They wish they liked the same things." at bounding box center [237, 203] width 259 height 30
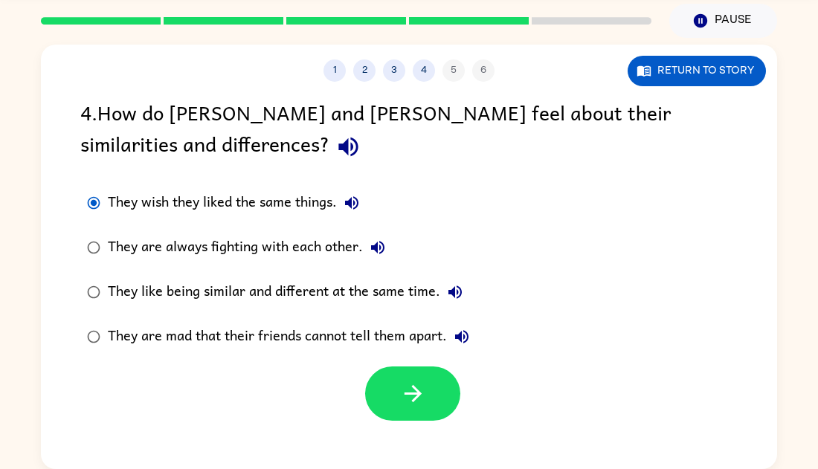
click at [425, 362] on div at bounding box center [409, 390] width 736 height 62
click at [425, 369] on button "button" at bounding box center [412, 394] width 95 height 54
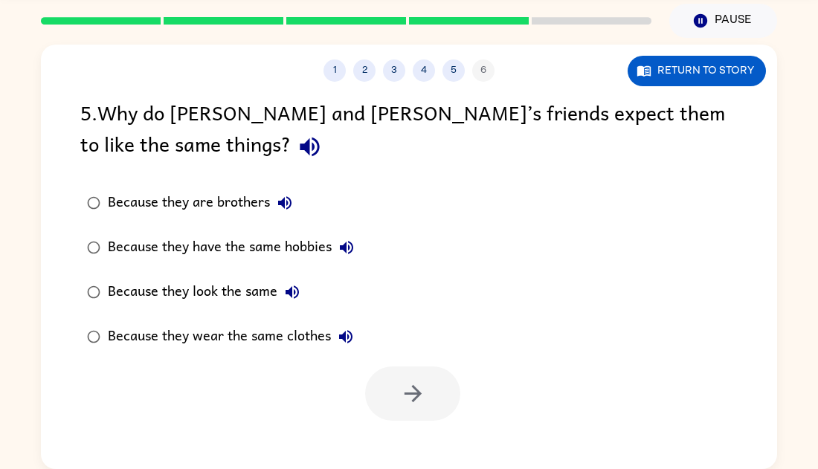
click at [292, 204] on icon "button" at bounding box center [285, 203] width 18 height 18
click at [301, 248] on div "Because they have the same hobbies" at bounding box center [235, 248] width 254 height 30
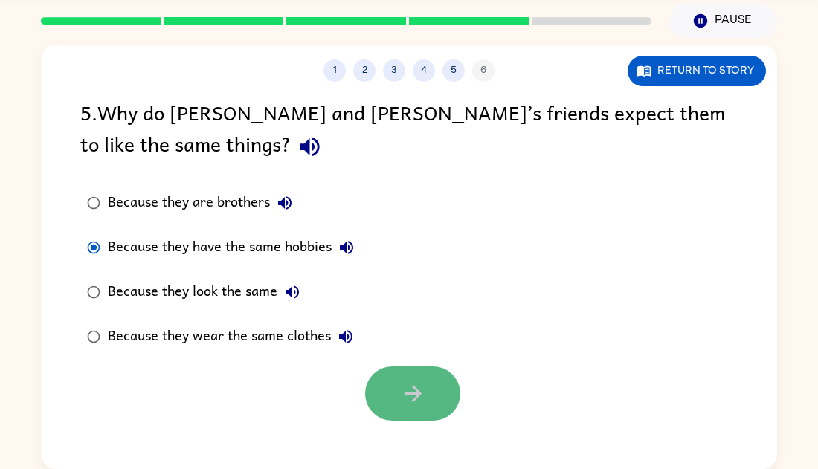
click at [408, 391] on icon "button" at bounding box center [413, 394] width 26 height 26
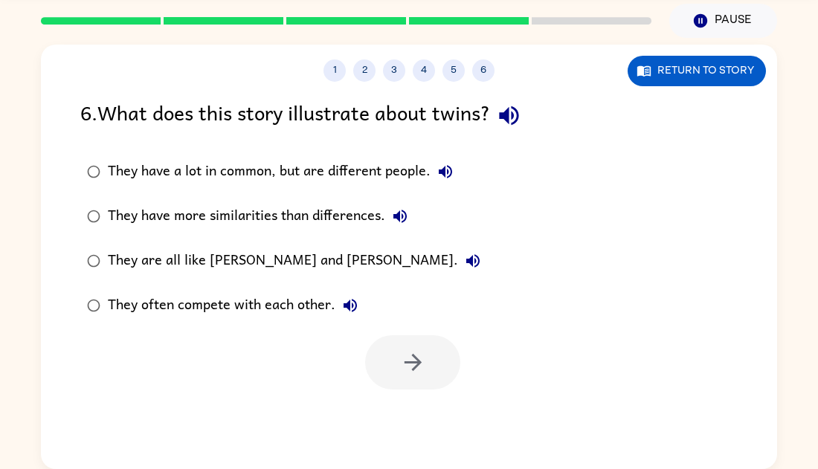
click at [280, 272] on div "They are all like [PERSON_NAME] and [PERSON_NAME]." at bounding box center [298, 261] width 380 height 30
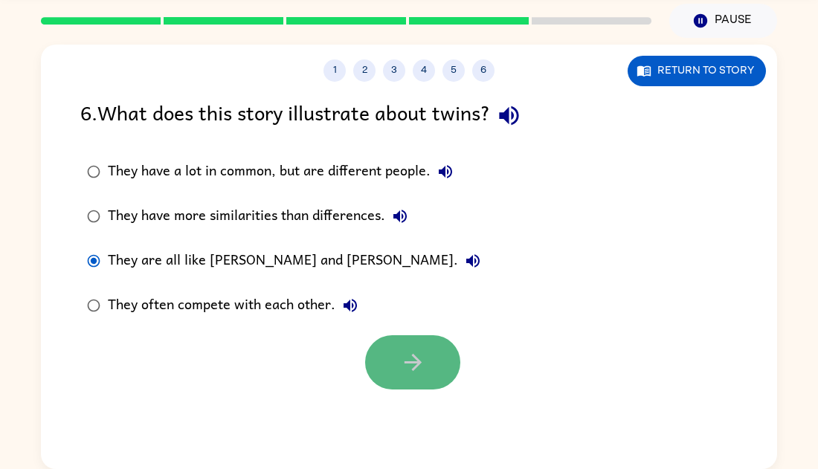
click at [412, 371] on icon "button" at bounding box center [413, 363] width 26 height 26
